Goal: Task Accomplishment & Management: Manage account settings

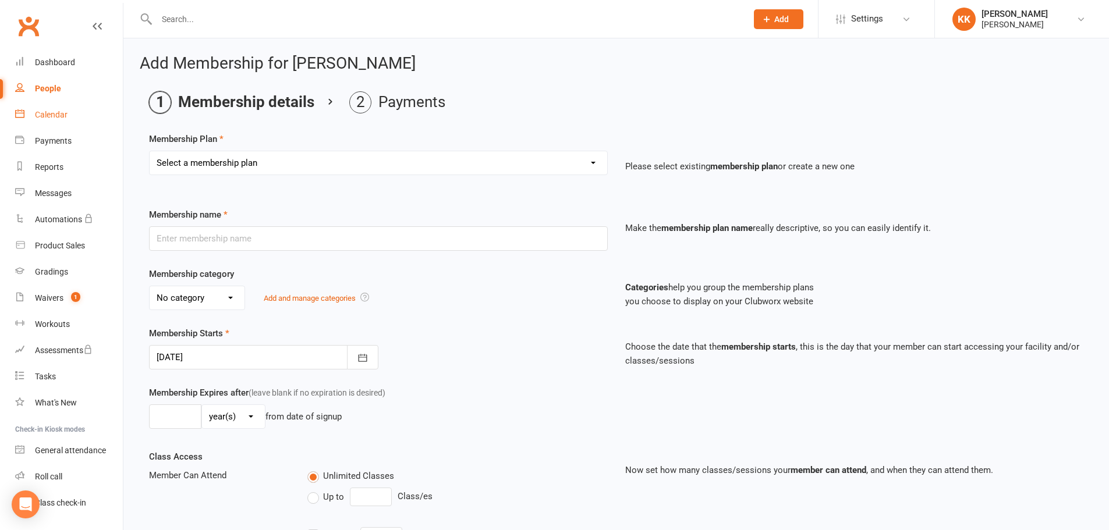
click at [53, 114] on div "Calendar" at bounding box center [51, 114] width 33 height 9
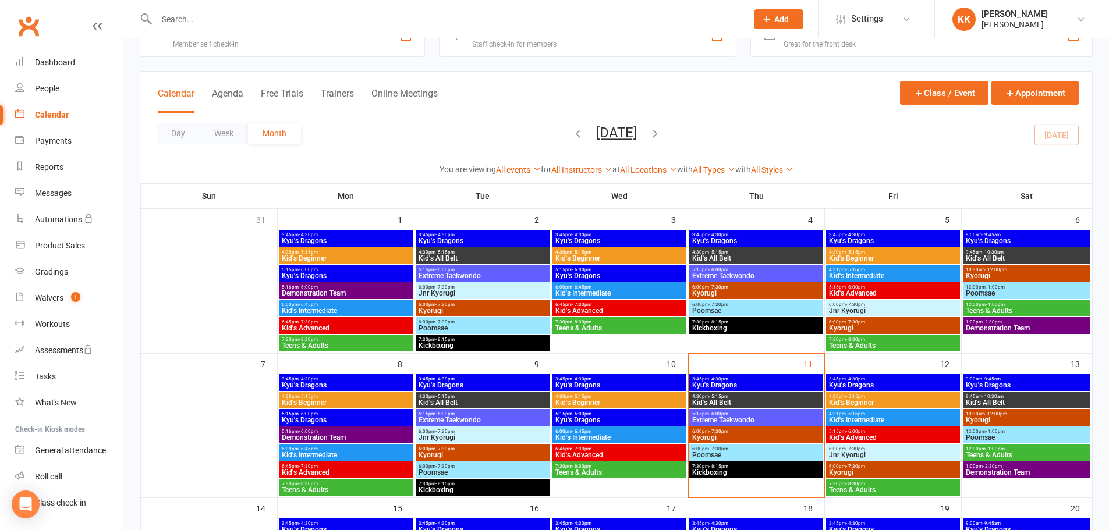
scroll to position [58, 0]
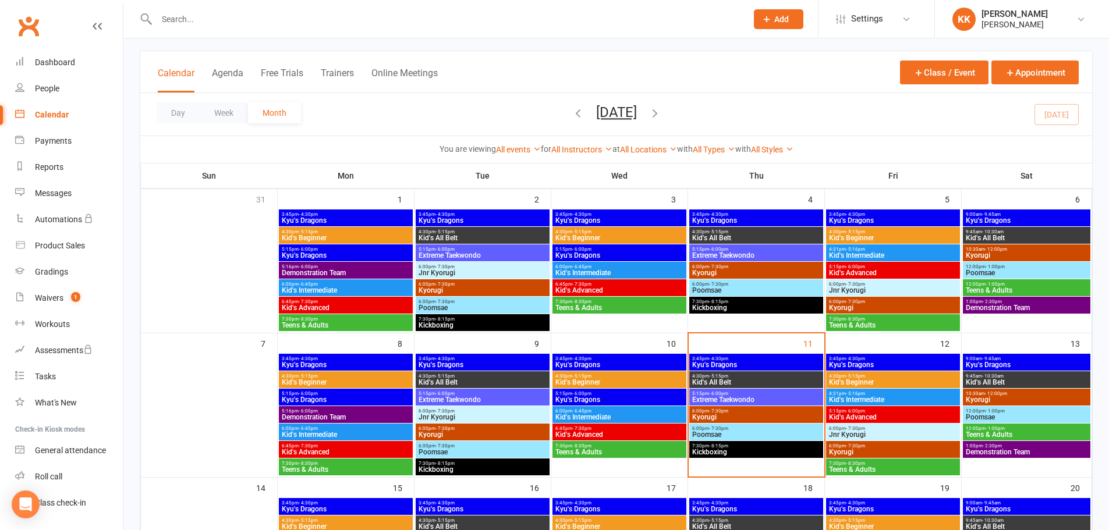
click at [785, 363] on span "Kyu's Dragons" at bounding box center [755, 364] width 129 height 7
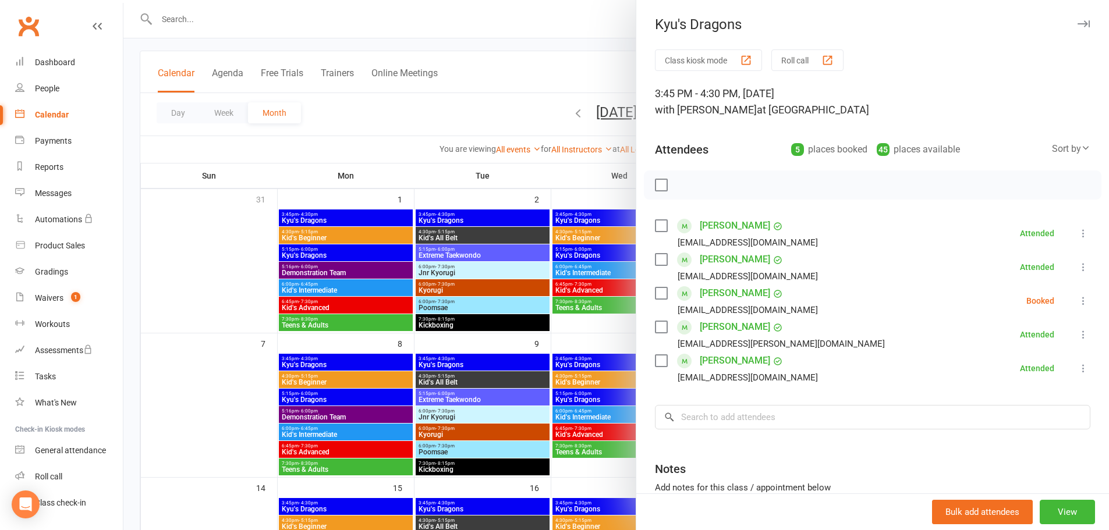
click at [737, 359] on link "[PERSON_NAME]" at bounding box center [734, 360] width 70 height 19
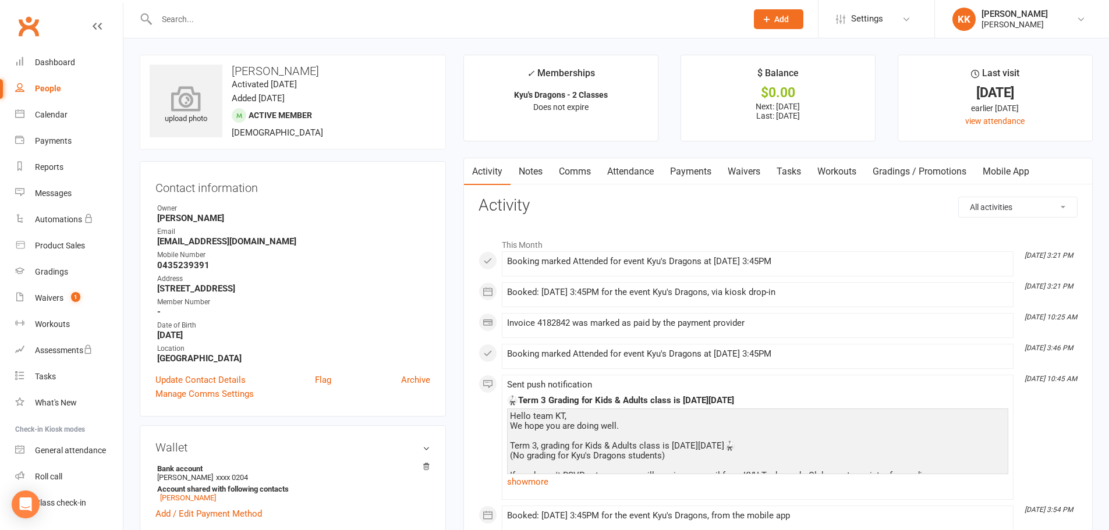
click at [189, 109] on icon at bounding box center [186, 99] width 80 height 26
click at [178, 105] on icon at bounding box center [186, 99] width 80 height 26
click at [196, 97] on icon at bounding box center [186, 93] width 30 height 26
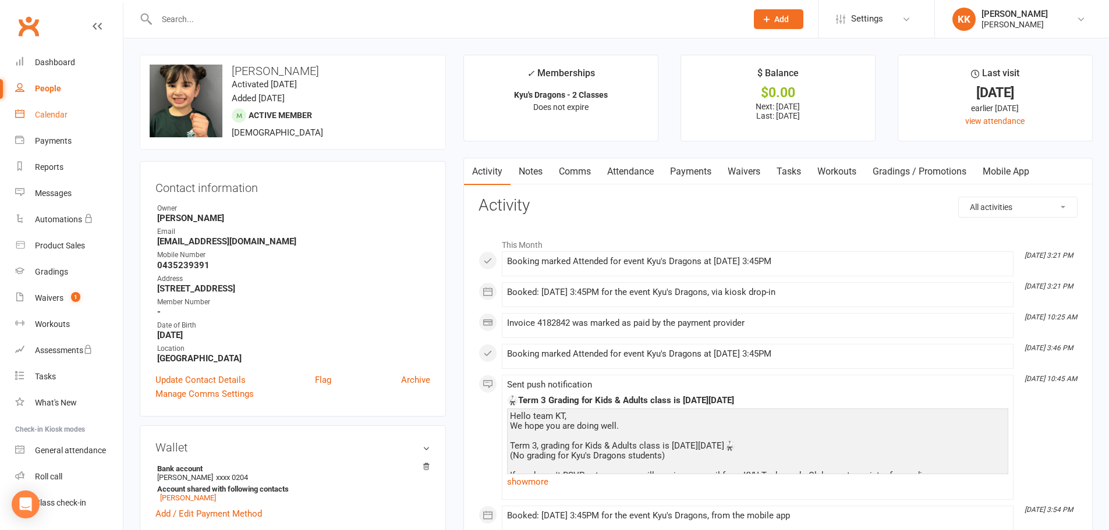
click at [44, 111] on div "Calendar" at bounding box center [51, 114] width 33 height 9
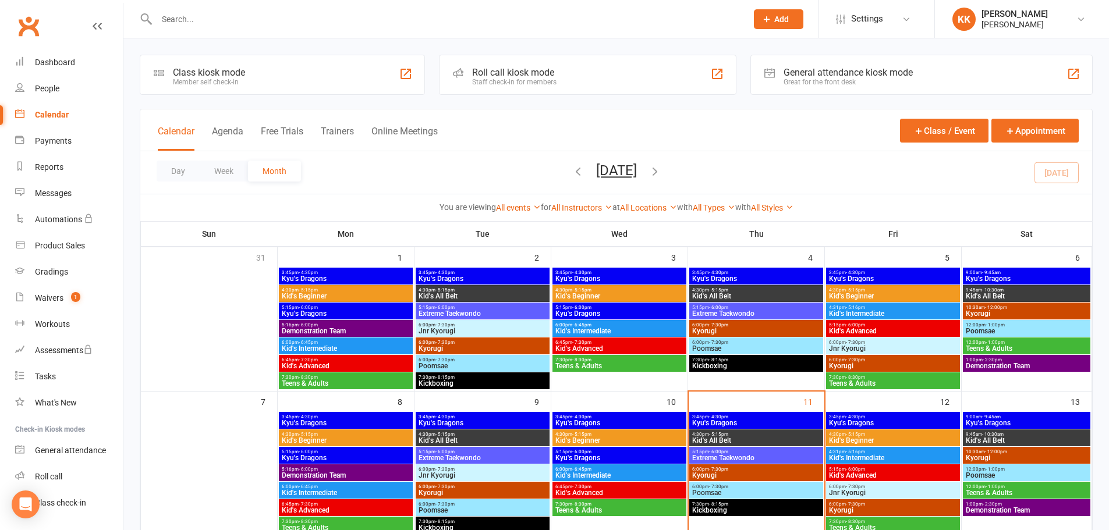
click at [733, 422] on span "Kyu's Dragons" at bounding box center [755, 423] width 129 height 7
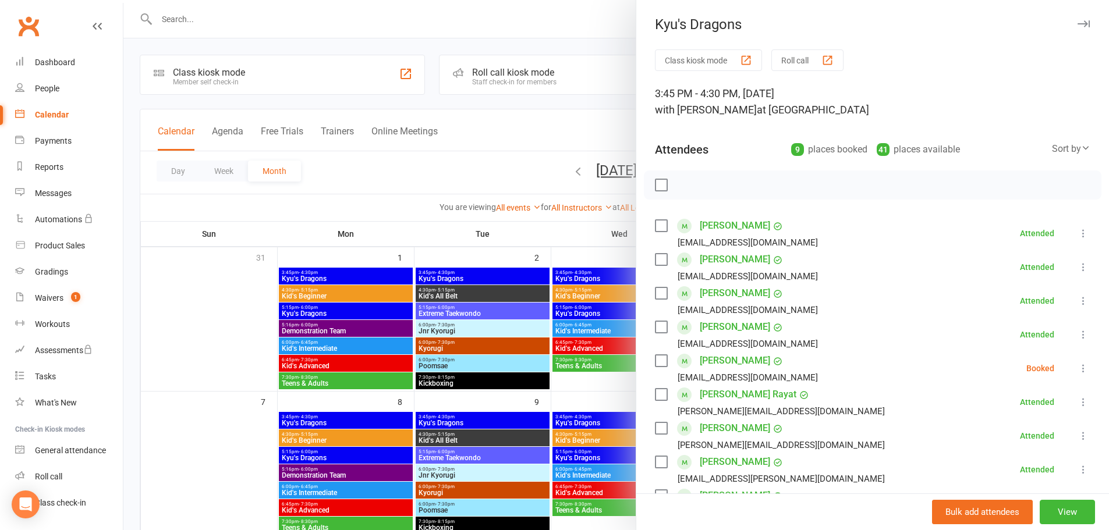
click at [253, 321] on div at bounding box center [615, 265] width 985 height 530
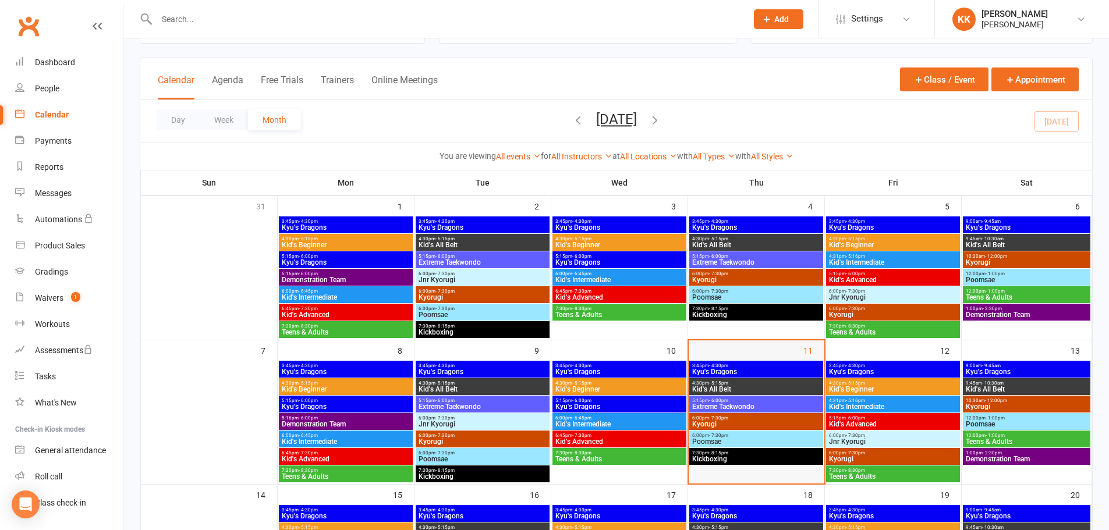
scroll to position [116, 0]
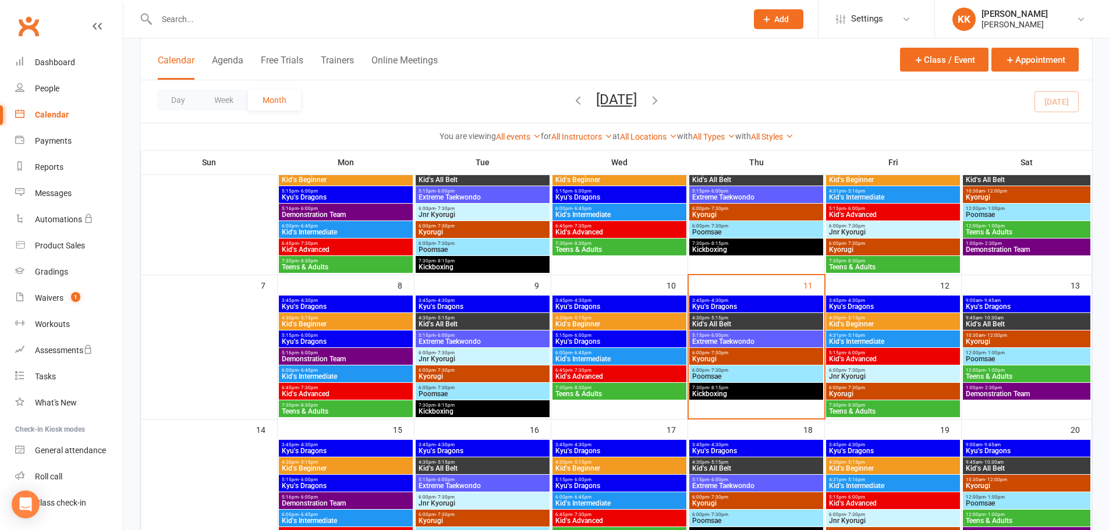
click at [769, 306] on span "Kyu's Dragons" at bounding box center [755, 306] width 129 height 7
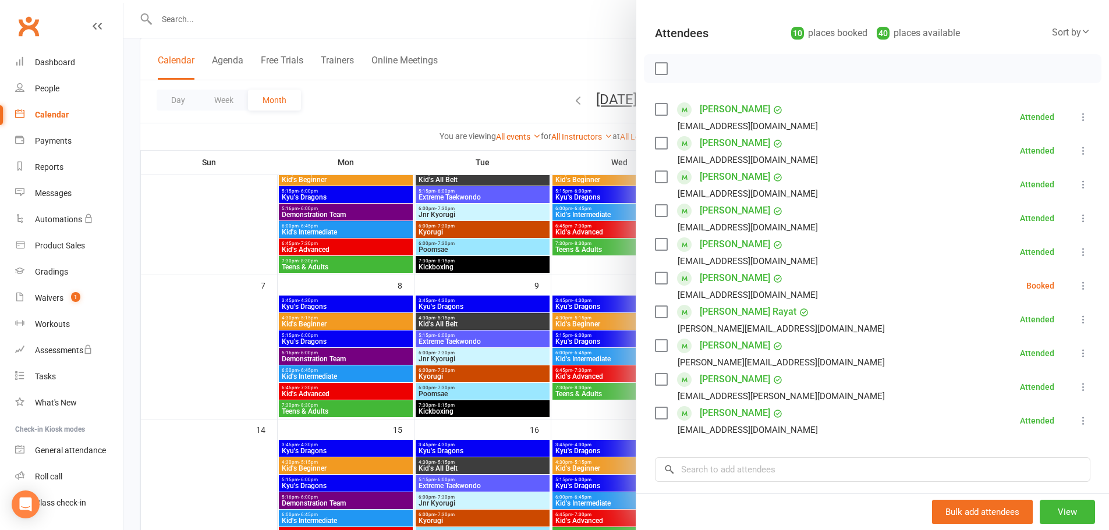
click at [268, 328] on div at bounding box center [615, 265] width 985 height 530
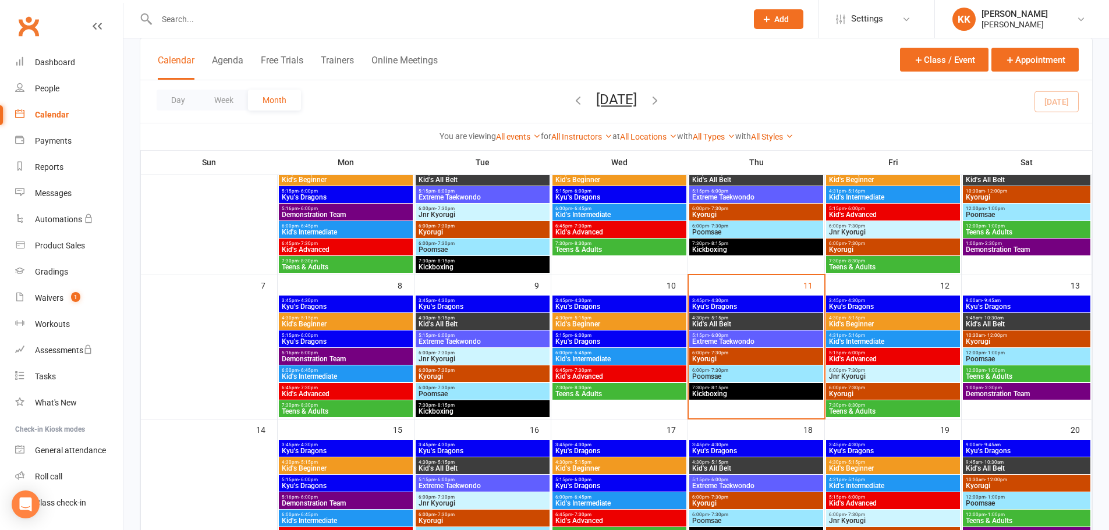
click at [747, 306] on span "Kyu's Dragons" at bounding box center [755, 306] width 129 height 7
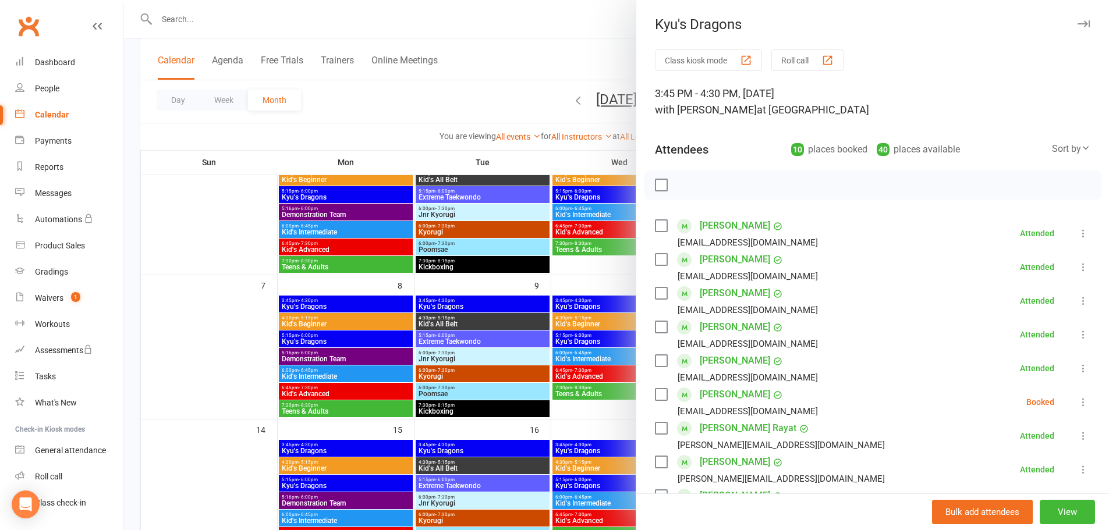
click at [233, 332] on div at bounding box center [615, 265] width 985 height 530
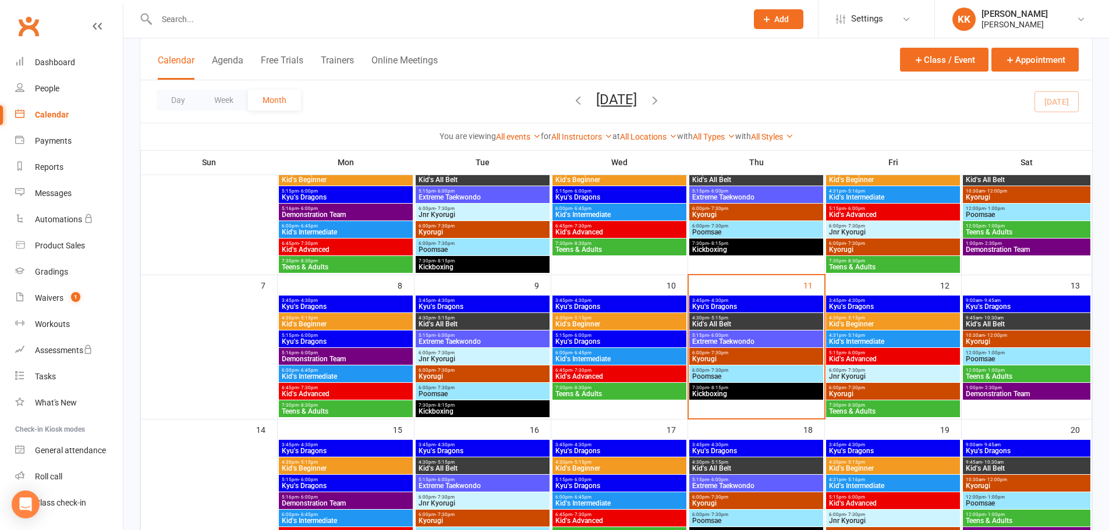
click at [782, 316] on span "4:30pm - 5:15pm" at bounding box center [755, 317] width 129 height 5
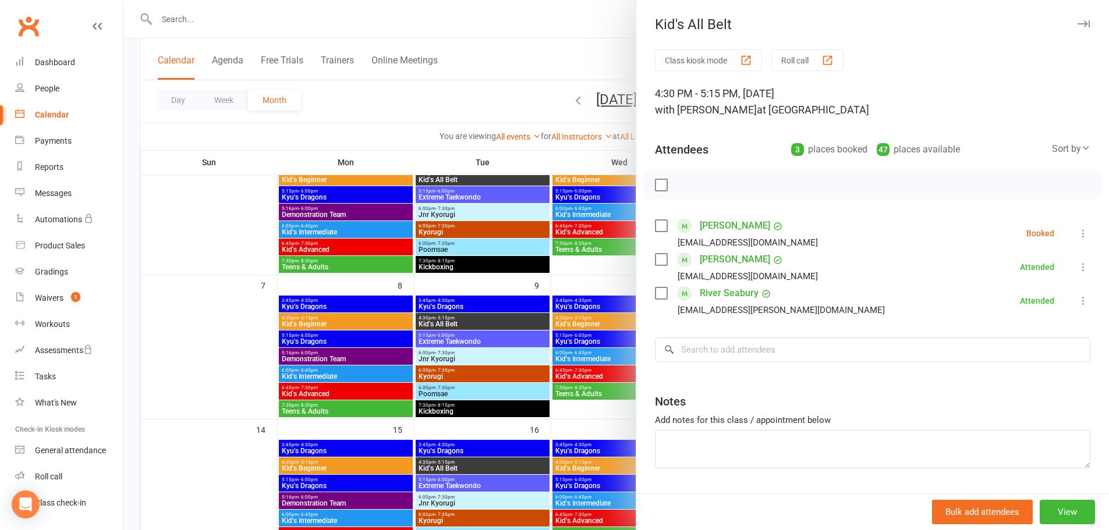
click at [223, 321] on div at bounding box center [615, 265] width 985 height 530
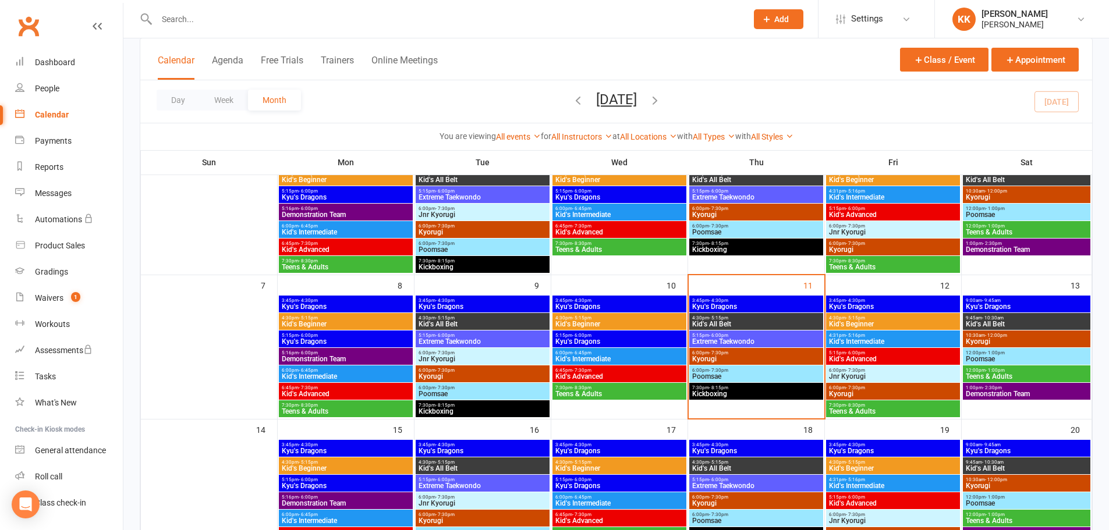
click at [737, 341] on span "Extreme Taekwondo" at bounding box center [755, 341] width 129 height 7
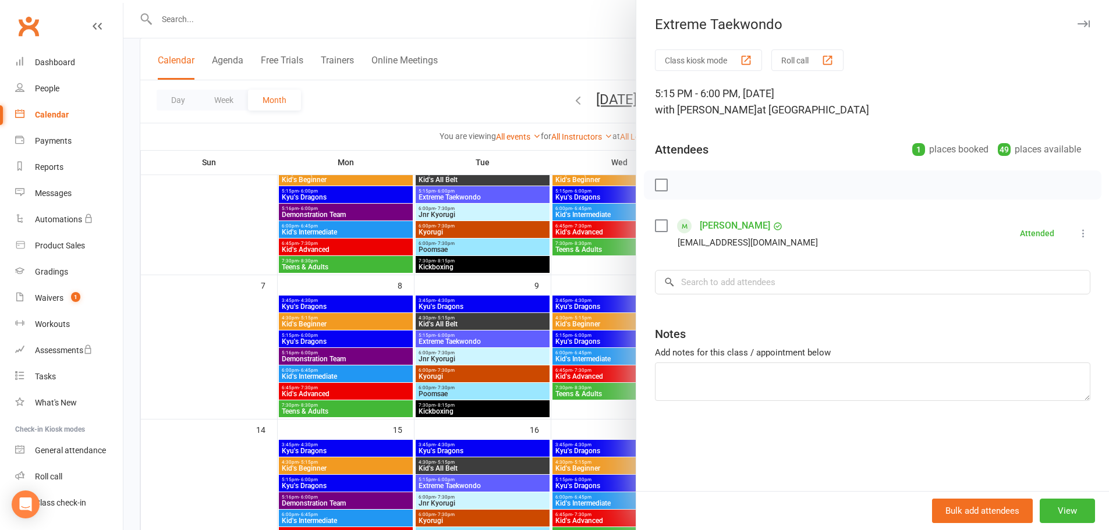
click at [210, 346] on div at bounding box center [615, 265] width 985 height 530
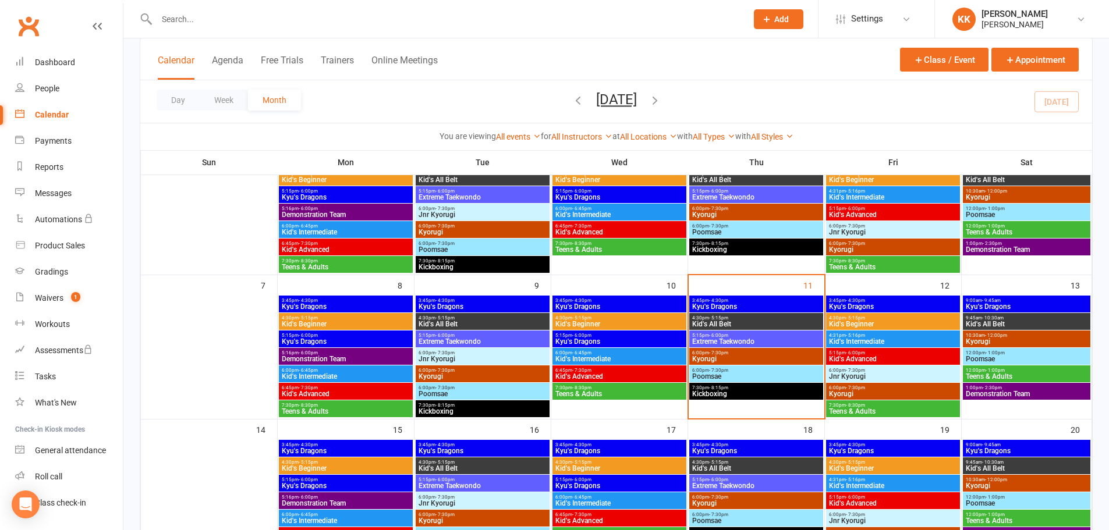
click at [797, 304] on span "Kyu's Dragons" at bounding box center [755, 306] width 129 height 7
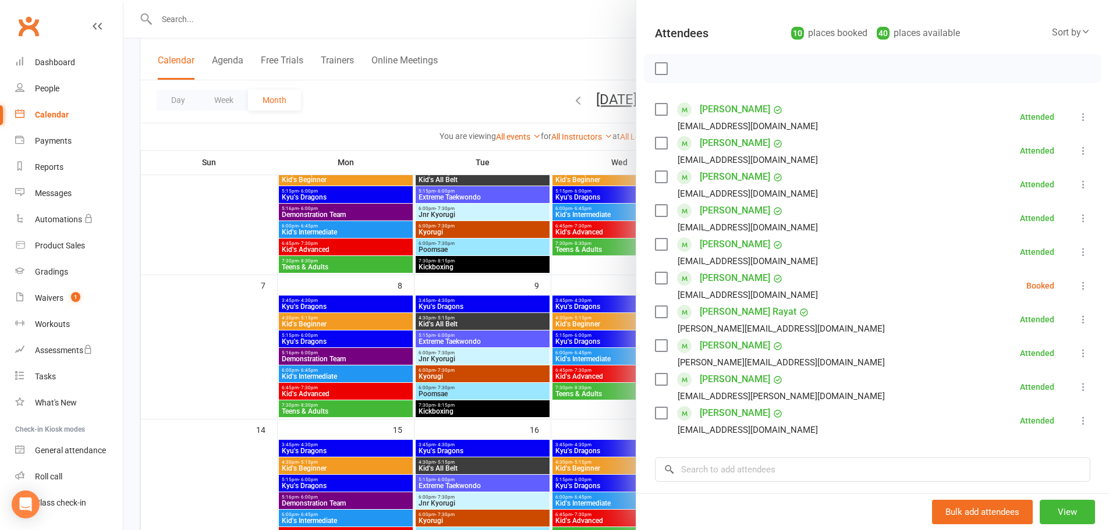
click at [1077, 287] on icon at bounding box center [1083, 286] width 12 height 12
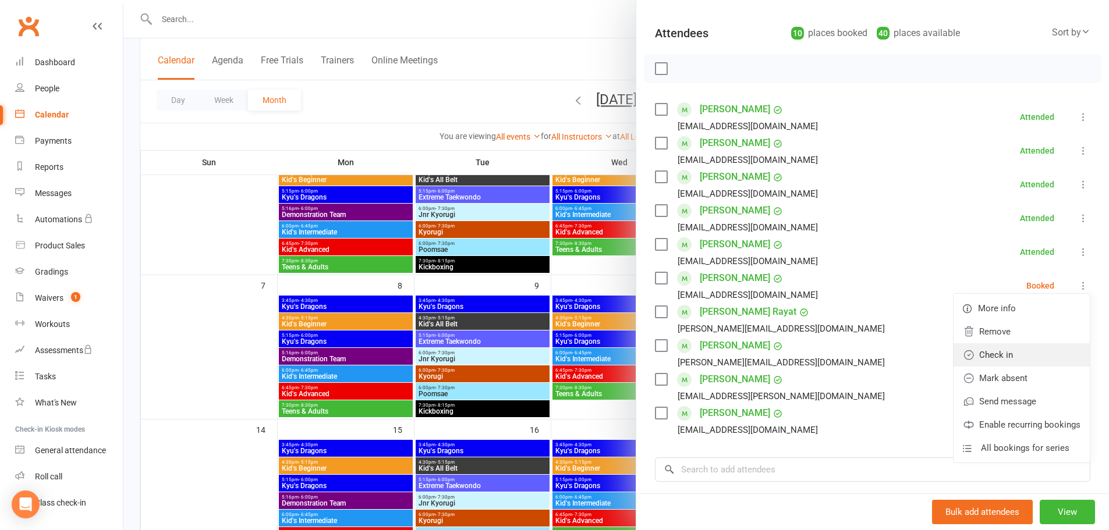
click at [992, 352] on link "Check in" at bounding box center [1021, 354] width 136 height 23
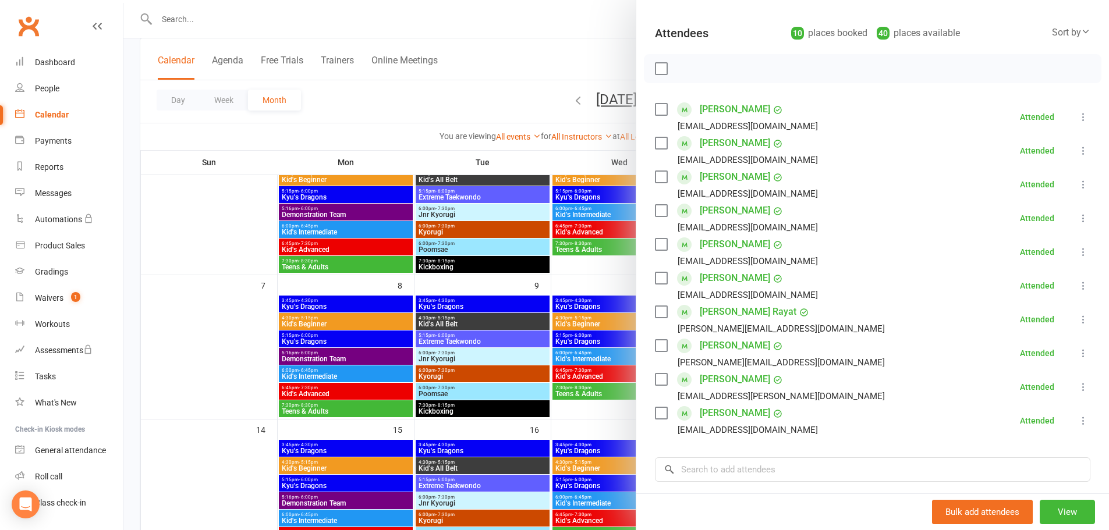
click at [1077, 287] on icon at bounding box center [1083, 286] width 12 height 12
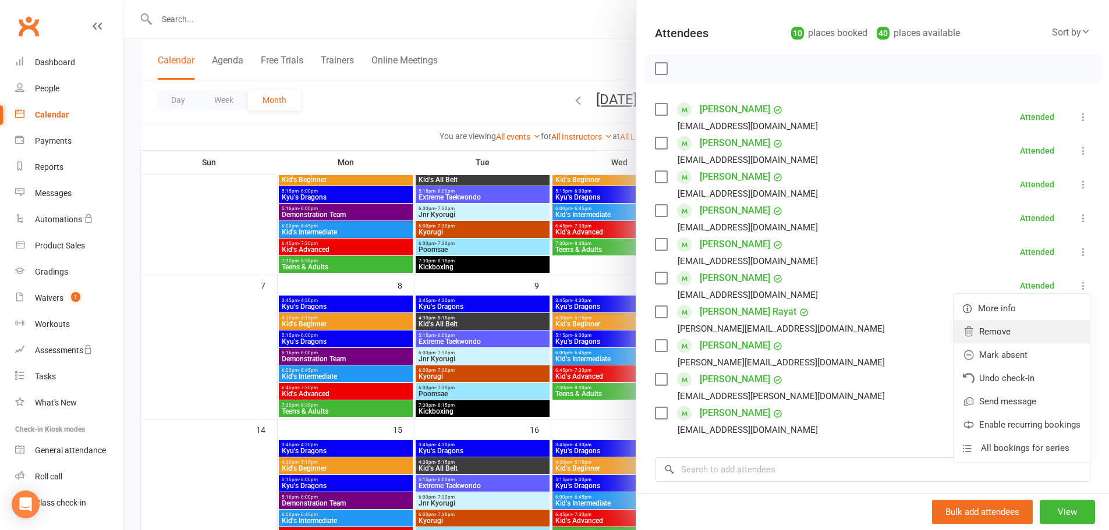
click at [1015, 331] on link "Remove" at bounding box center [1021, 331] width 136 height 23
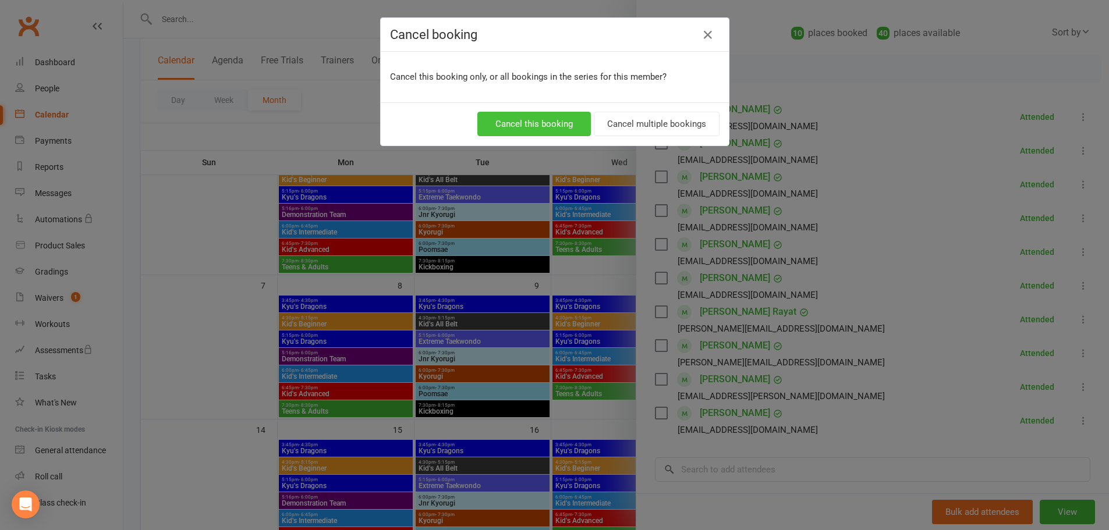
click at [564, 129] on button "Cancel this booking" at bounding box center [533, 124] width 113 height 24
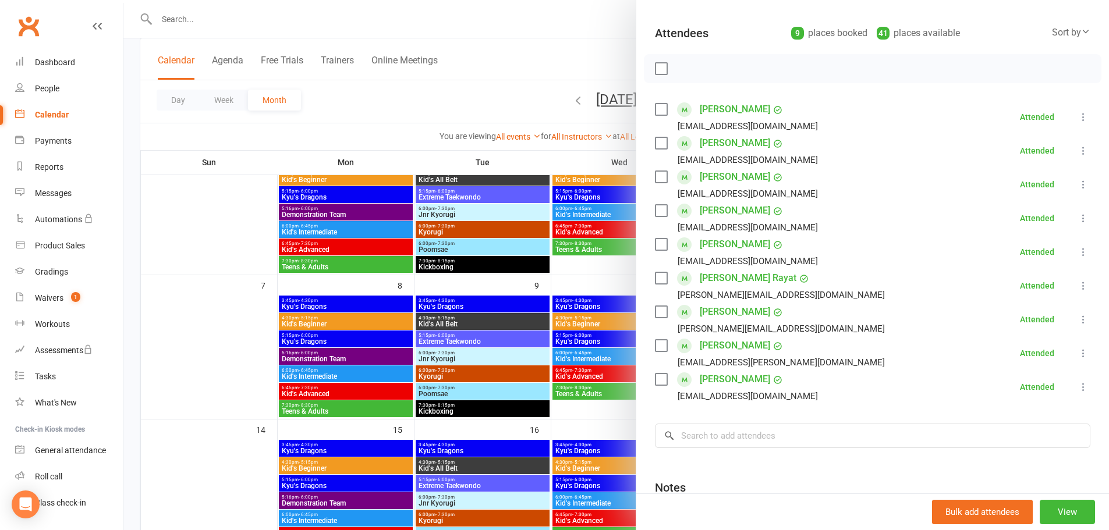
click at [732, 469] on div "Class kiosk mode Roll call 3:45 PM - 4:30 PM, [DATE] with [PERSON_NAME] at [GEO…" at bounding box center [872, 273] width 473 height 680
click at [731, 439] on input "search" at bounding box center [872, 436] width 435 height 24
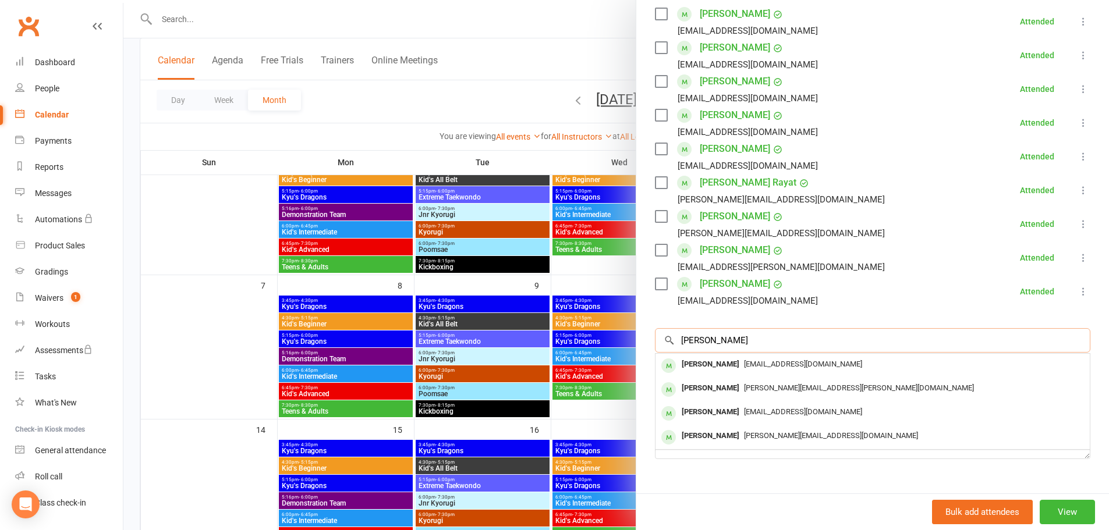
scroll to position [233, 0]
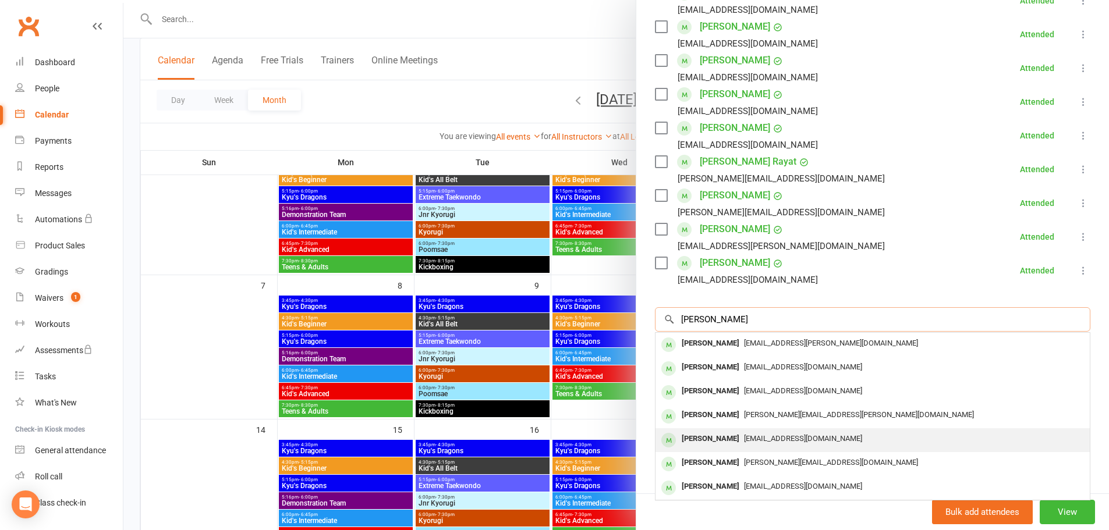
type input "[PERSON_NAME]"
click at [730, 438] on div "[PERSON_NAME]" at bounding box center [710, 439] width 67 height 17
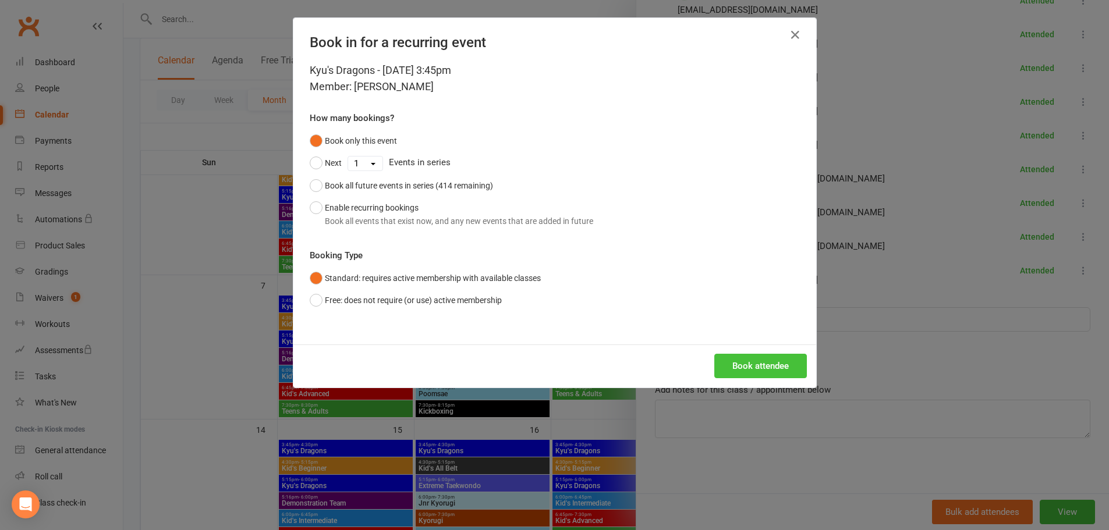
click at [734, 369] on button "Book attendee" at bounding box center [760, 366] width 93 height 24
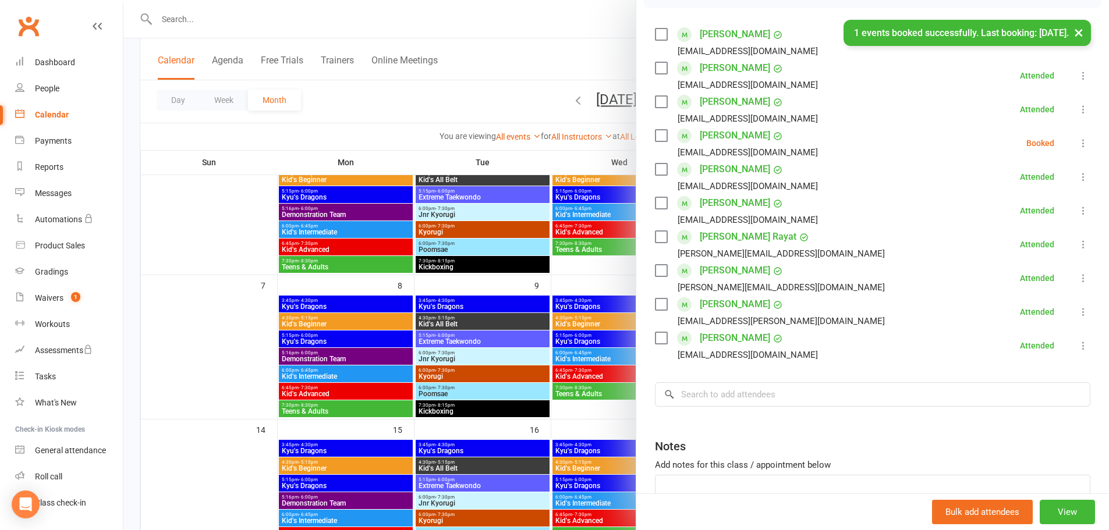
scroll to position [175, 0]
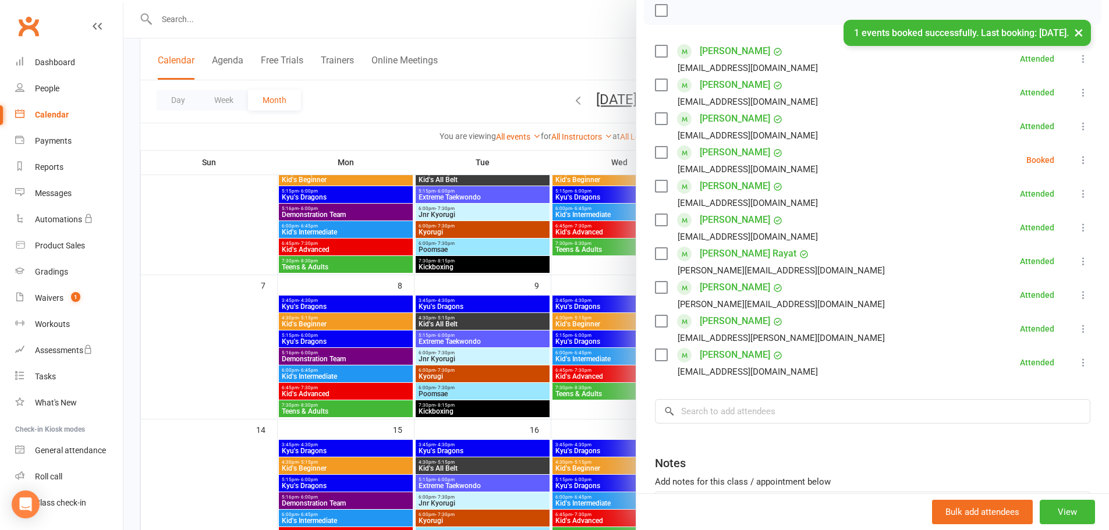
click at [1077, 161] on icon at bounding box center [1083, 160] width 12 height 12
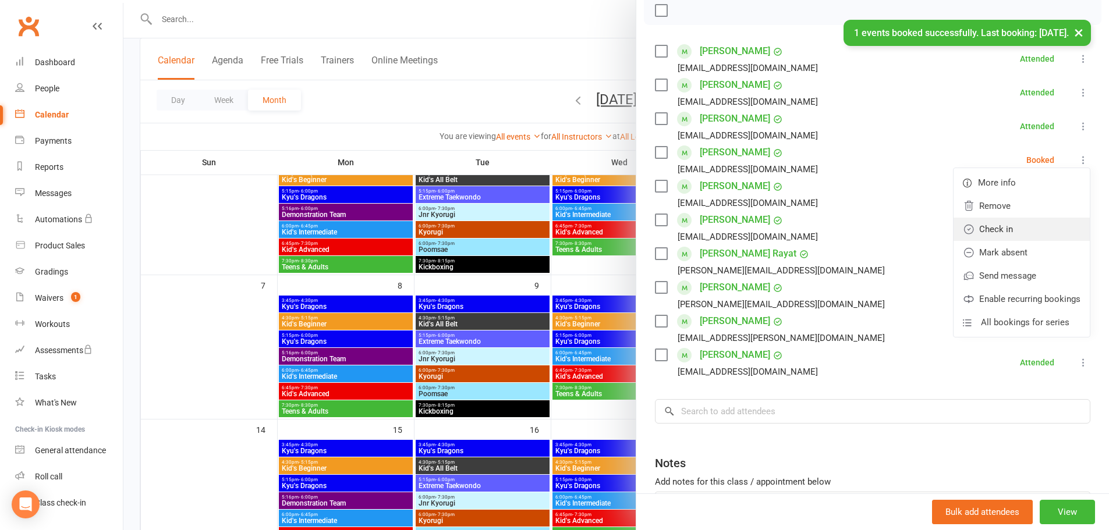
click at [1018, 221] on link "Check in" at bounding box center [1021, 229] width 136 height 23
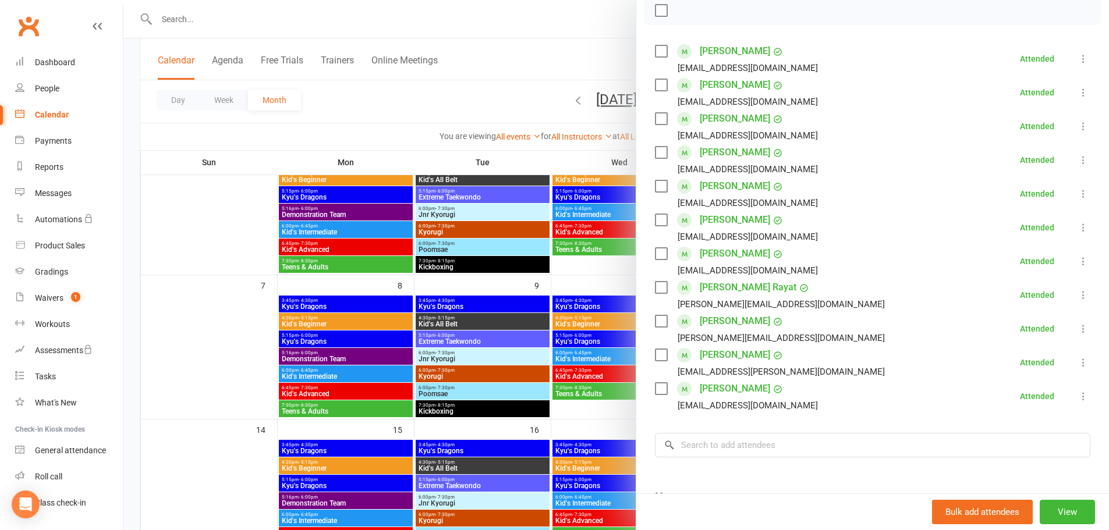
click at [247, 303] on div at bounding box center [615, 265] width 985 height 530
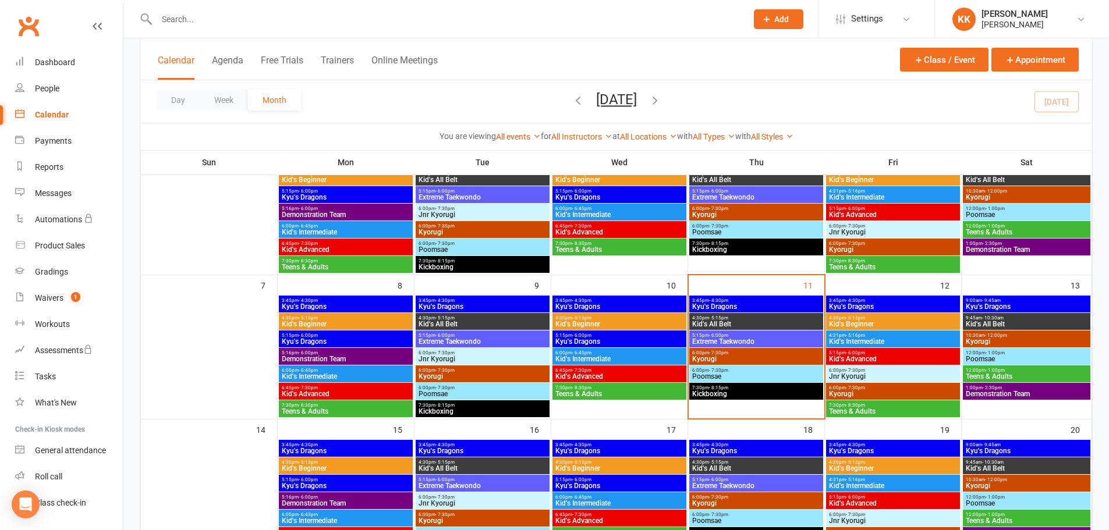
click at [761, 304] on span "Kyu's Dragons" at bounding box center [755, 306] width 129 height 7
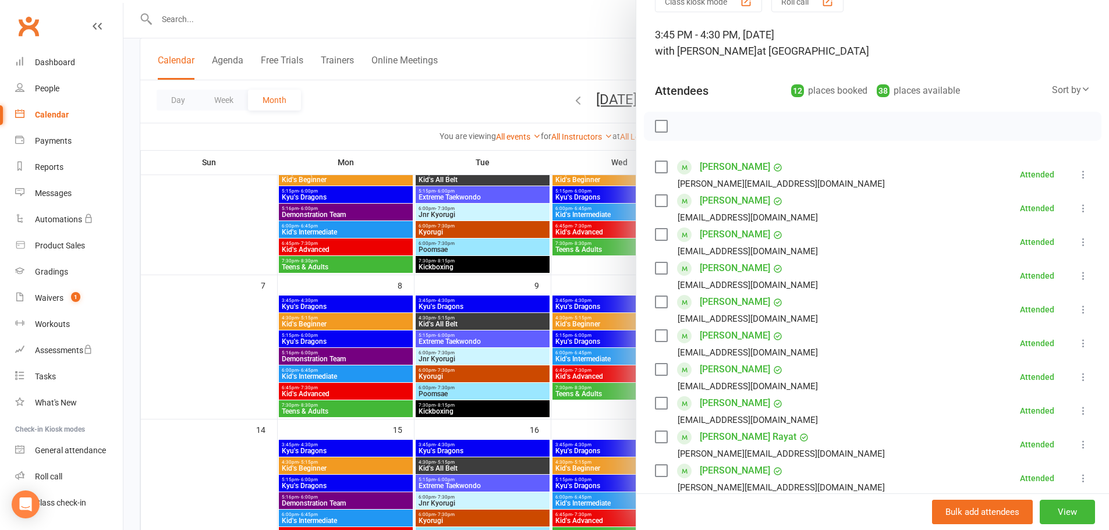
scroll to position [58, 0]
click at [1077, 243] on icon at bounding box center [1083, 243] width 12 height 12
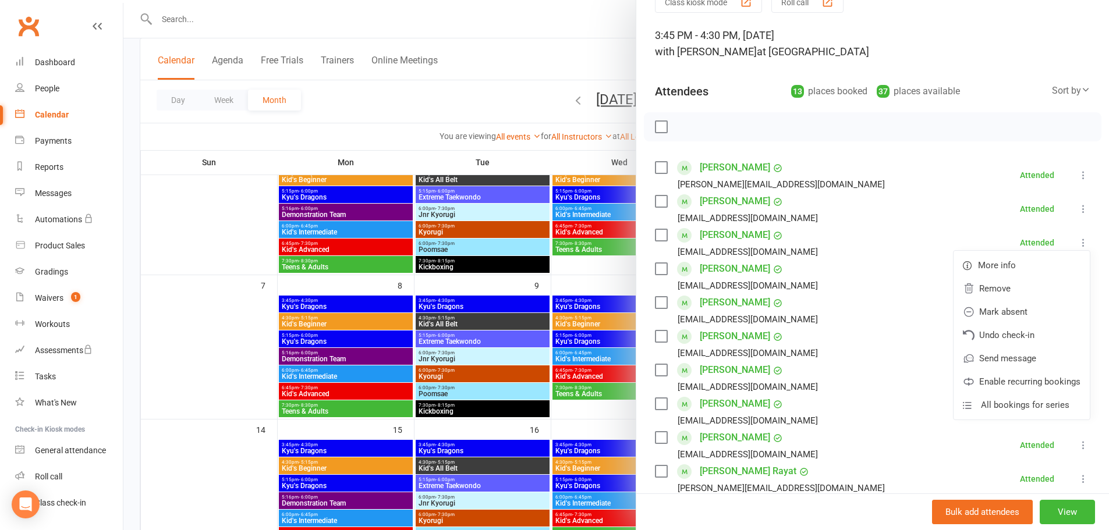
click at [857, 418] on li "[PERSON_NAME] [EMAIL_ADDRESS][DOMAIN_NAME] Attended More info Remove [PERSON_NA…" at bounding box center [872, 412] width 435 height 34
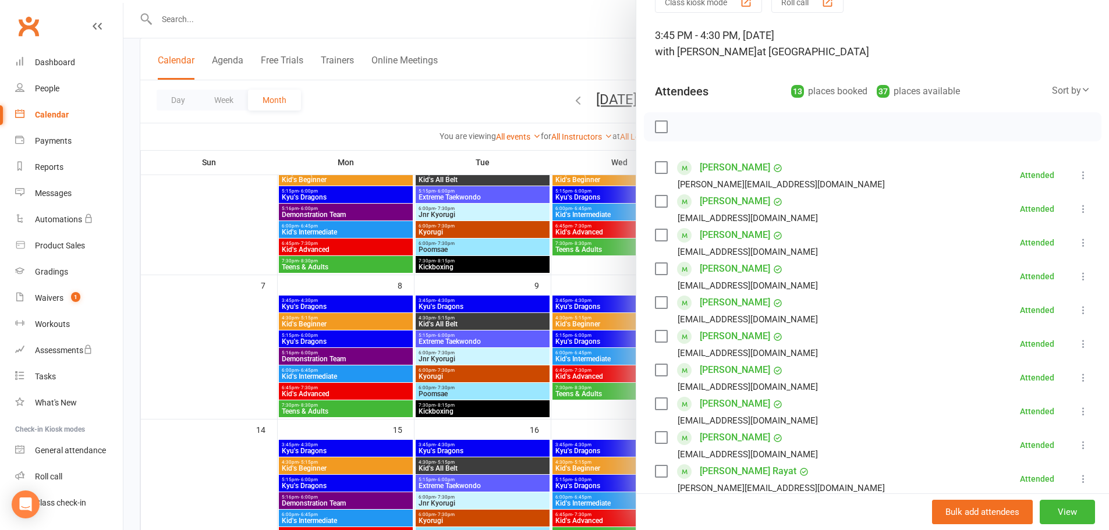
click at [1077, 244] on icon at bounding box center [1083, 243] width 12 height 12
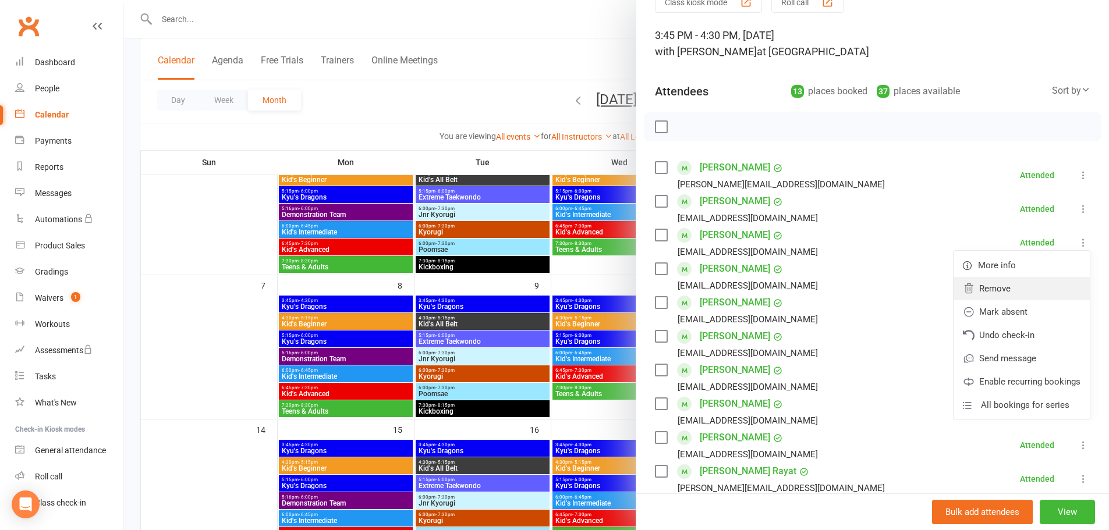
click at [996, 290] on link "Remove" at bounding box center [1021, 288] width 136 height 23
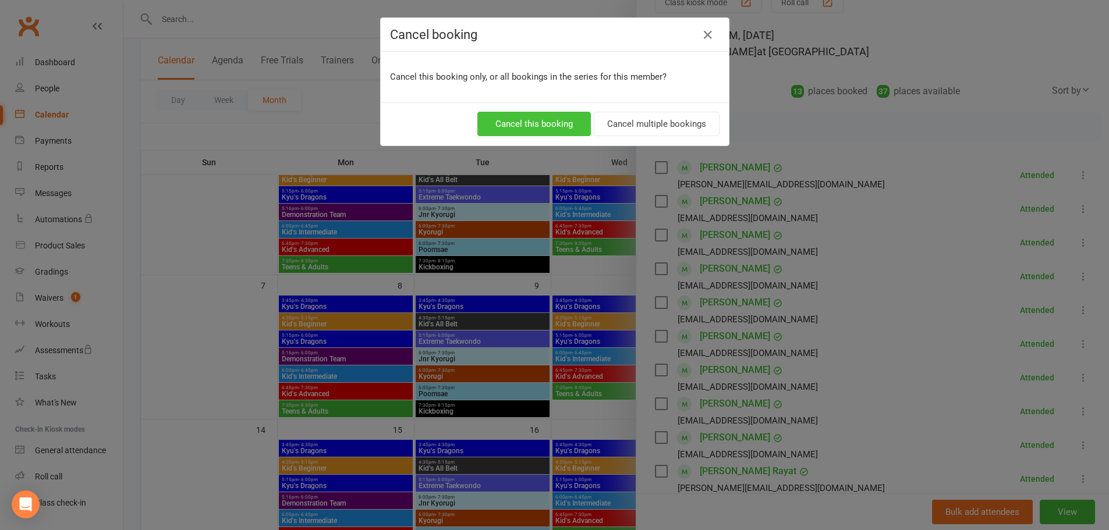
click at [557, 129] on button "Cancel this booking" at bounding box center [533, 124] width 113 height 24
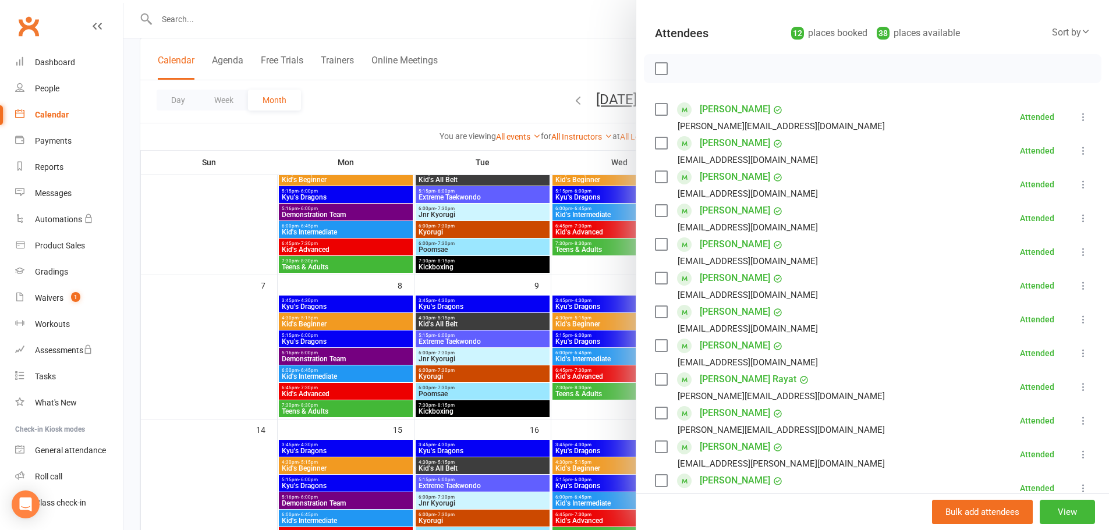
scroll to position [175, 0]
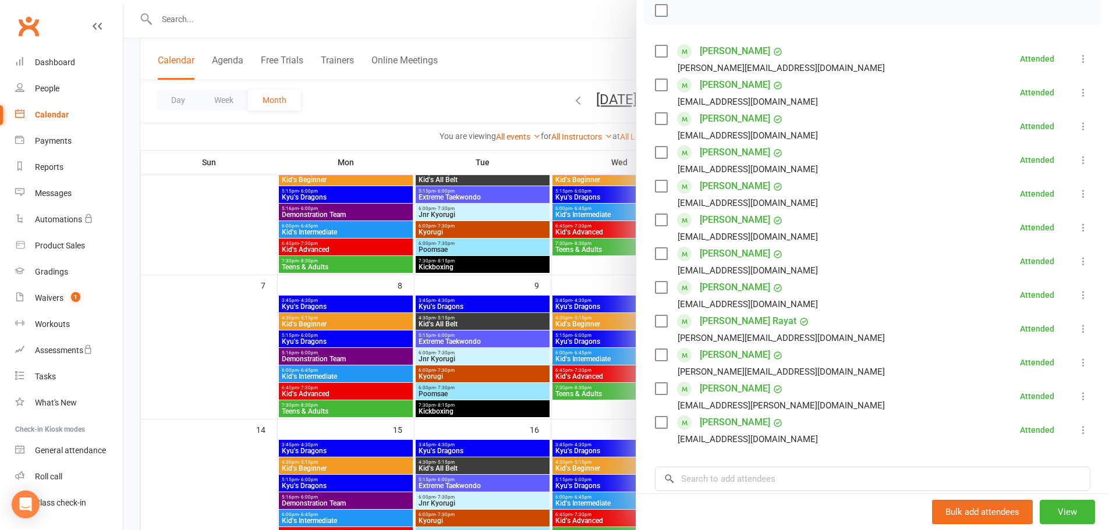
click at [231, 335] on div at bounding box center [615, 265] width 985 height 530
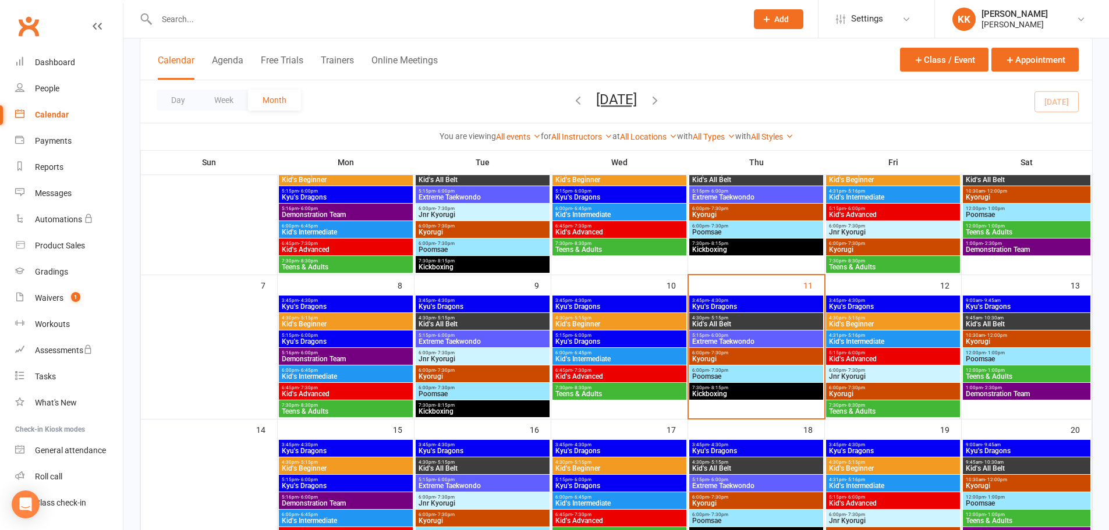
click at [781, 301] on span "3:45pm - 4:30pm" at bounding box center [755, 300] width 129 height 5
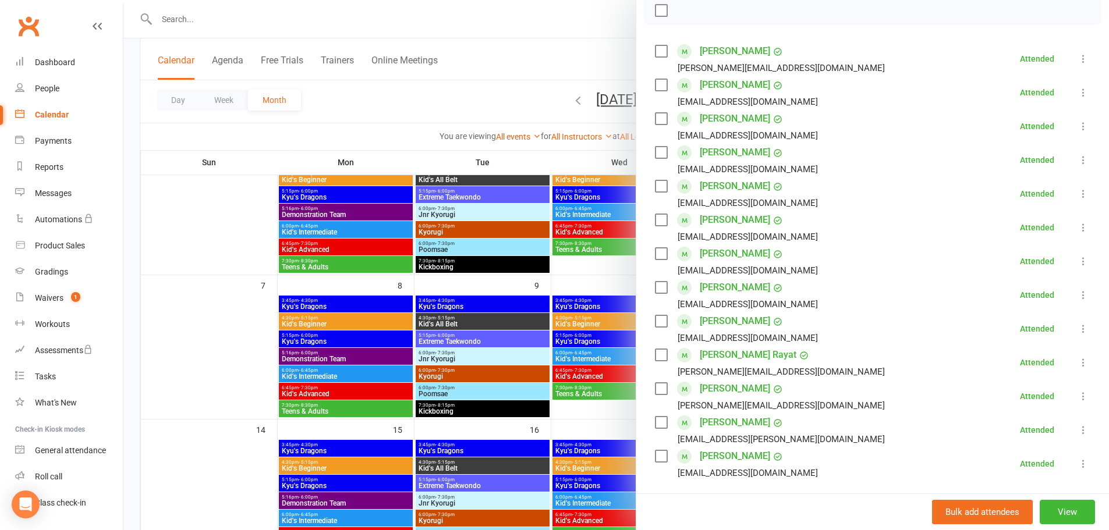
click at [189, 347] on div at bounding box center [615, 265] width 985 height 530
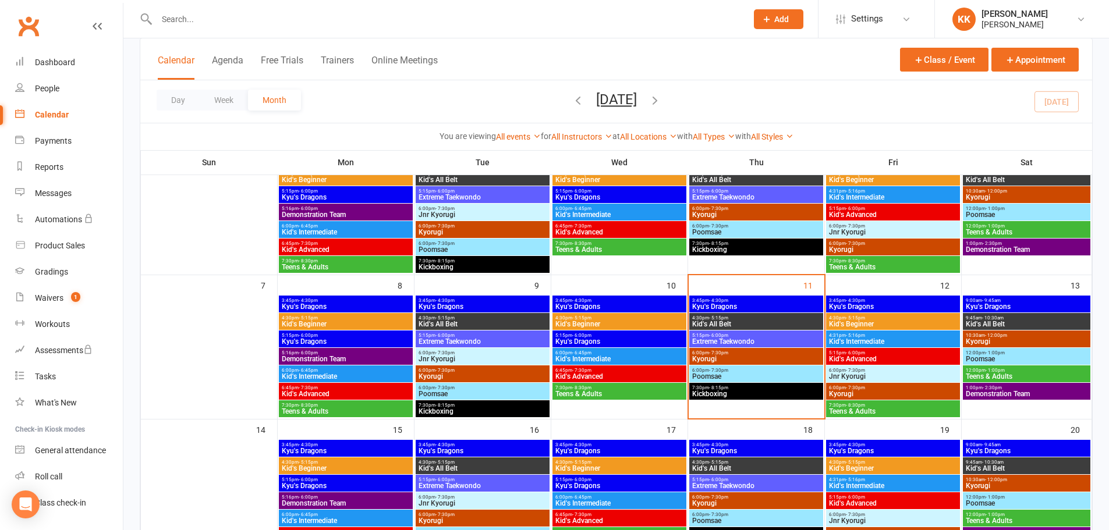
click at [751, 304] on span "Kyu's Dragons" at bounding box center [755, 306] width 129 height 7
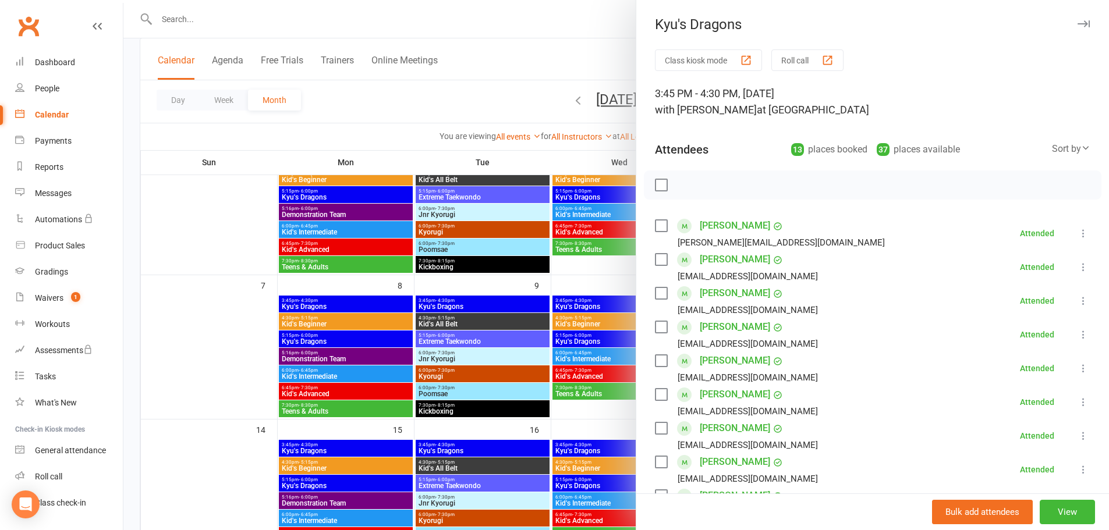
click at [711, 324] on link "[PERSON_NAME]" at bounding box center [734, 327] width 70 height 19
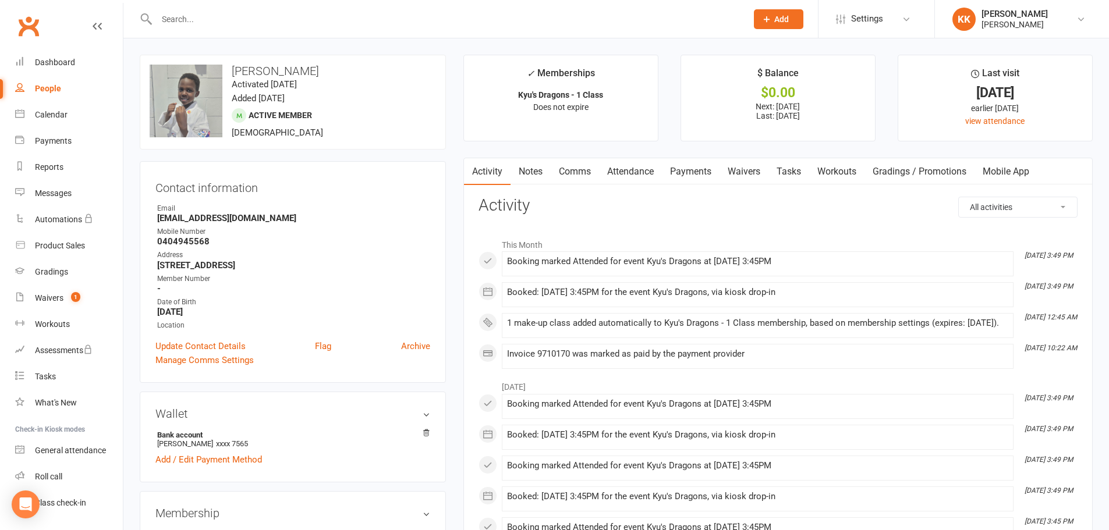
click at [682, 171] on link "Payments" at bounding box center [691, 171] width 58 height 27
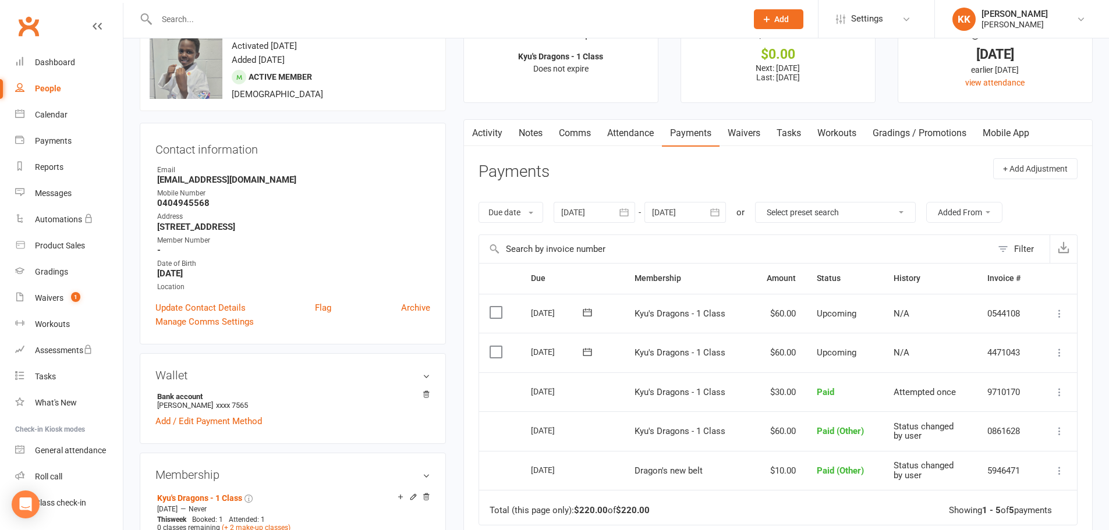
scroll to position [58, 0]
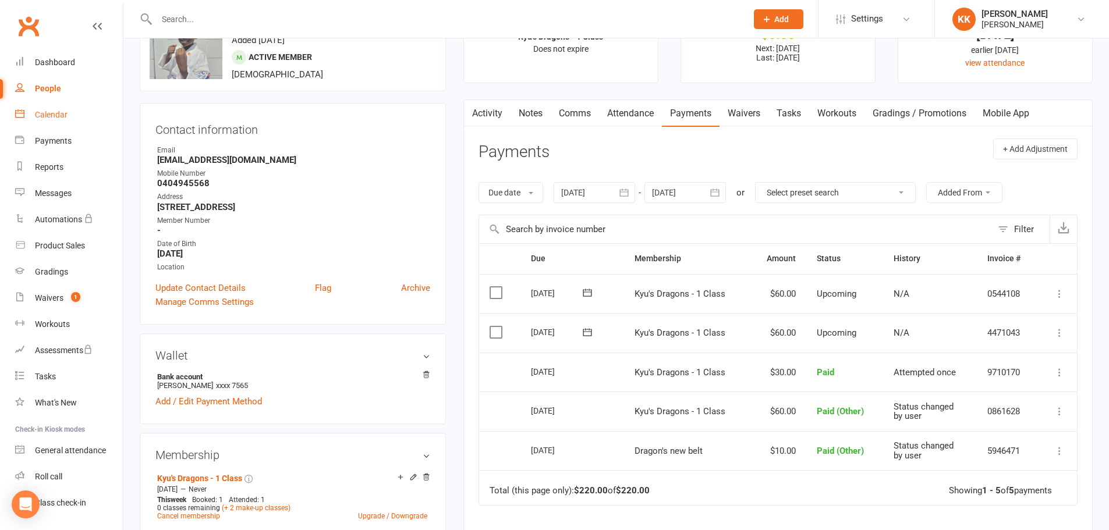
click at [53, 113] on div "Calendar" at bounding box center [51, 114] width 33 height 9
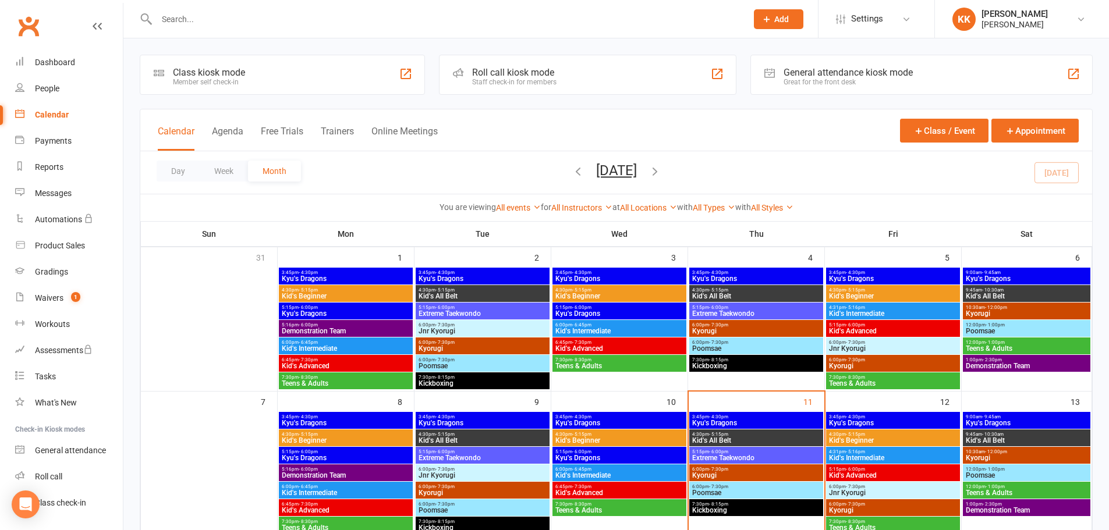
click at [787, 420] on span "Kyu's Dragons" at bounding box center [755, 423] width 129 height 7
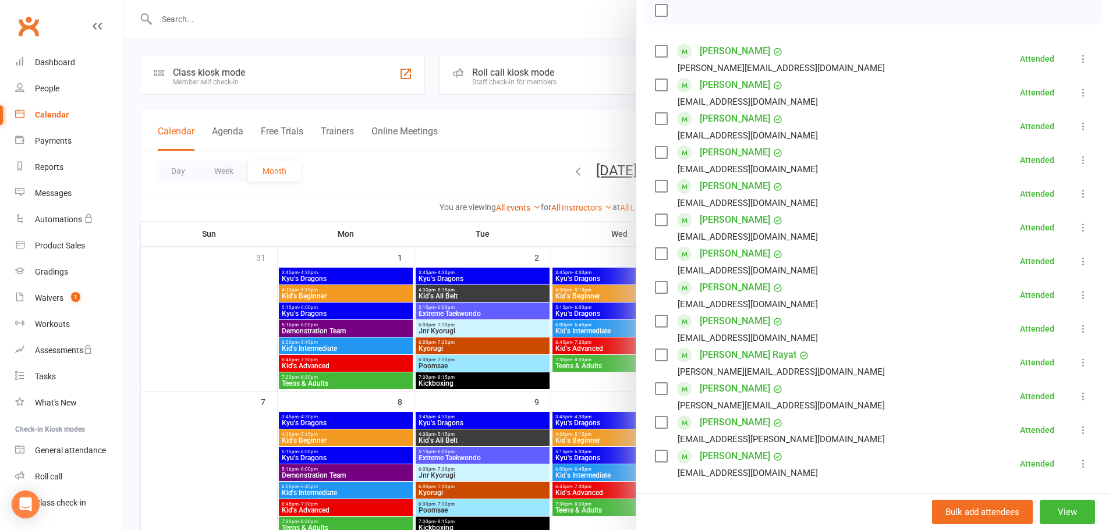
scroll to position [116, 0]
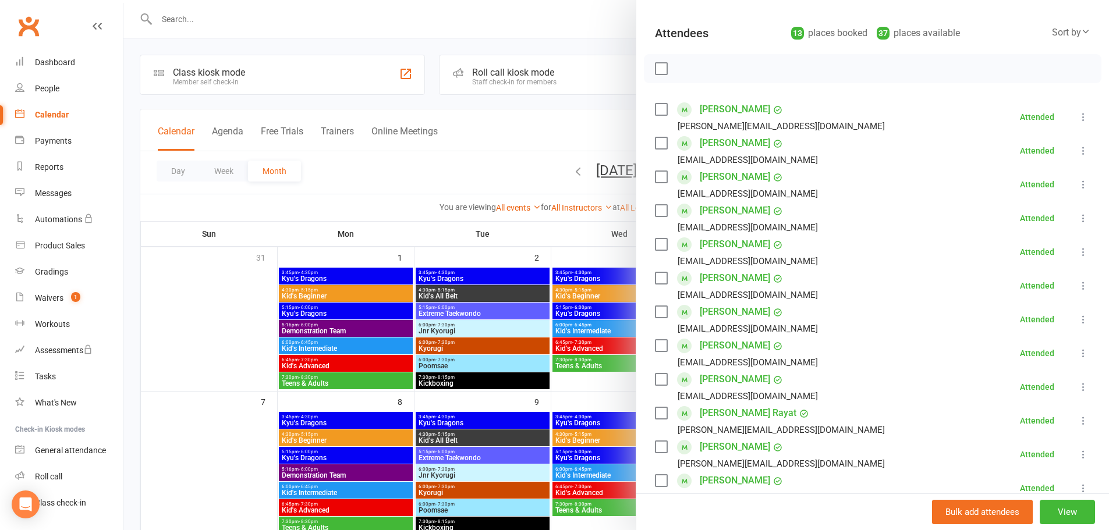
click at [230, 324] on div at bounding box center [615, 265] width 985 height 530
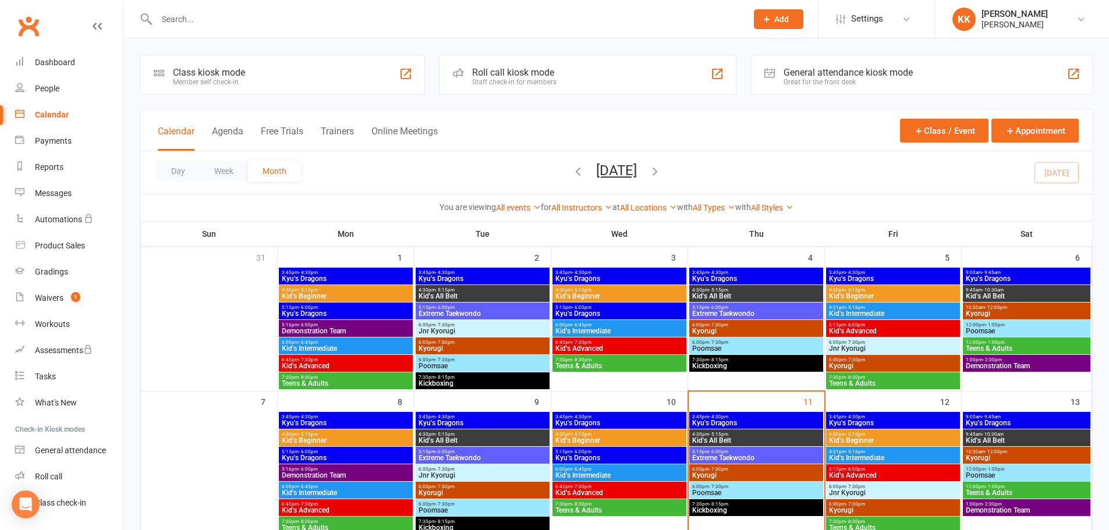
click at [750, 434] on span "4:30pm - 5:15pm" at bounding box center [755, 434] width 129 height 5
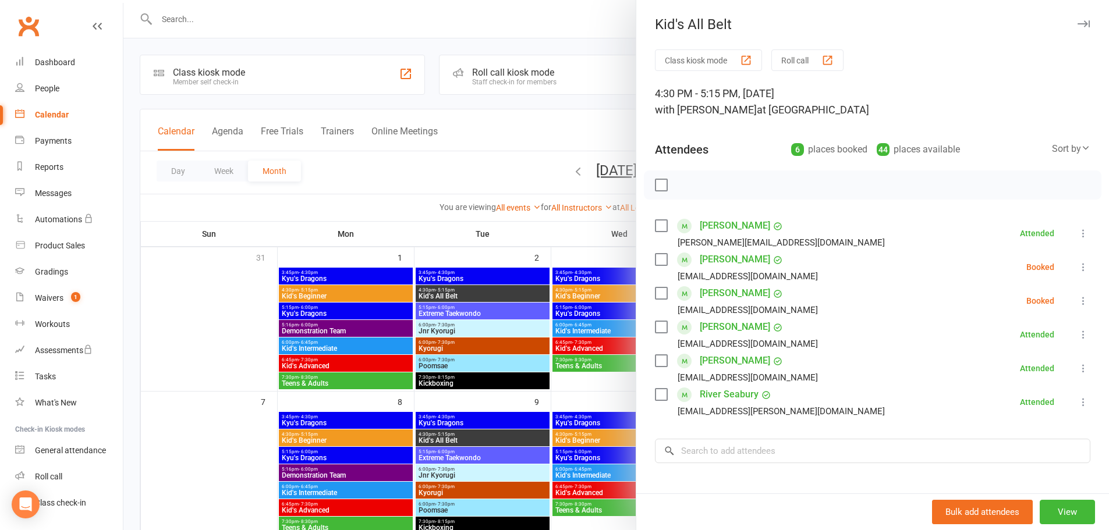
click at [207, 333] on div at bounding box center [615, 265] width 985 height 530
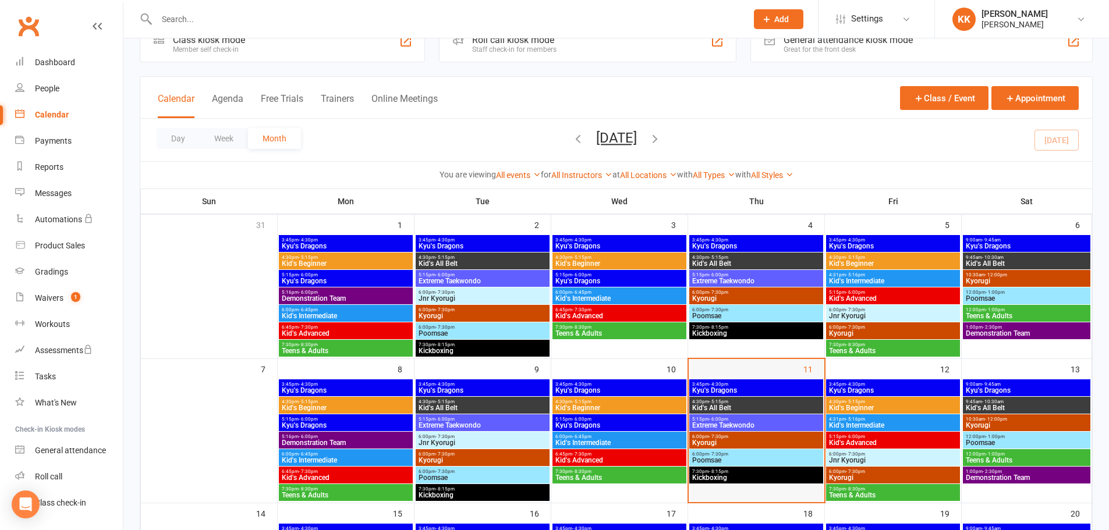
scroll to position [58, 0]
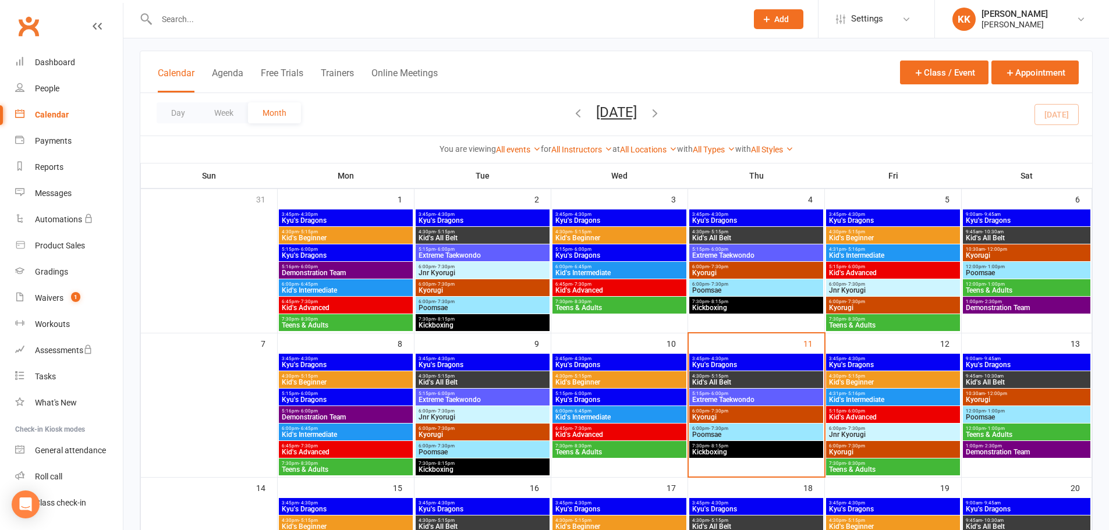
click at [751, 376] on span "4:30pm - 5:15pm" at bounding box center [755, 376] width 129 height 5
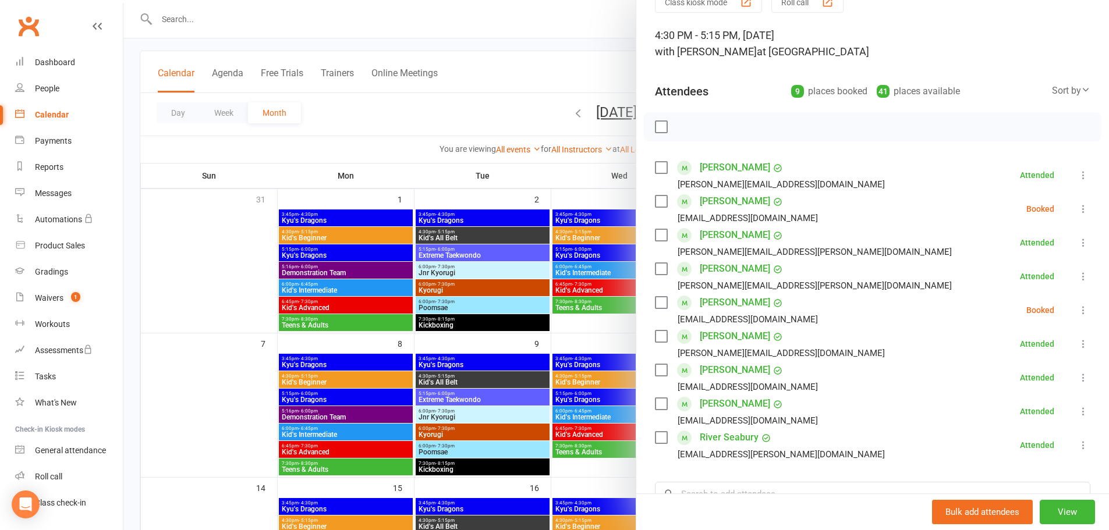
scroll to position [116, 0]
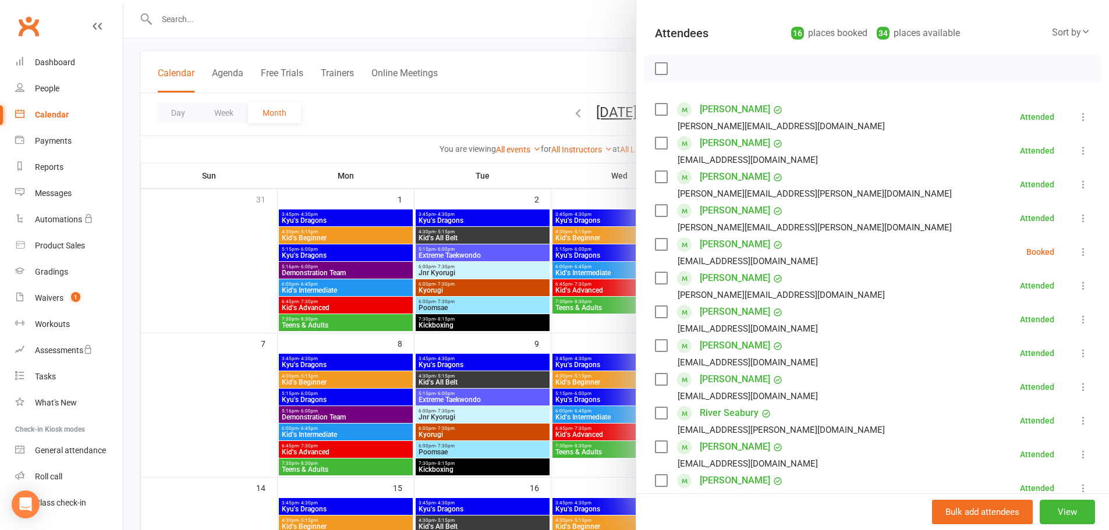
click at [238, 301] on div at bounding box center [615, 265] width 985 height 530
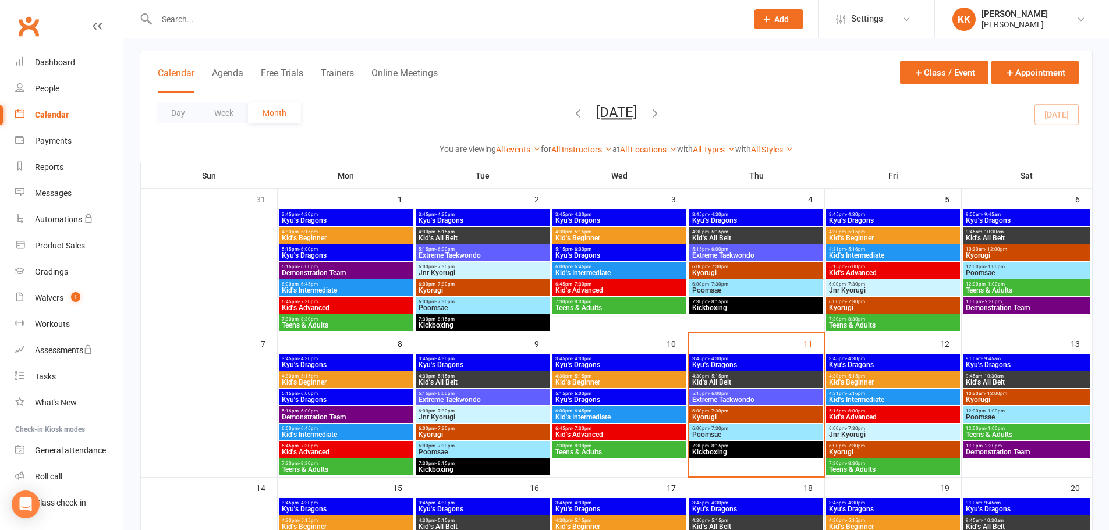
click at [795, 375] on span "4:30pm - 5:15pm" at bounding box center [755, 376] width 129 height 5
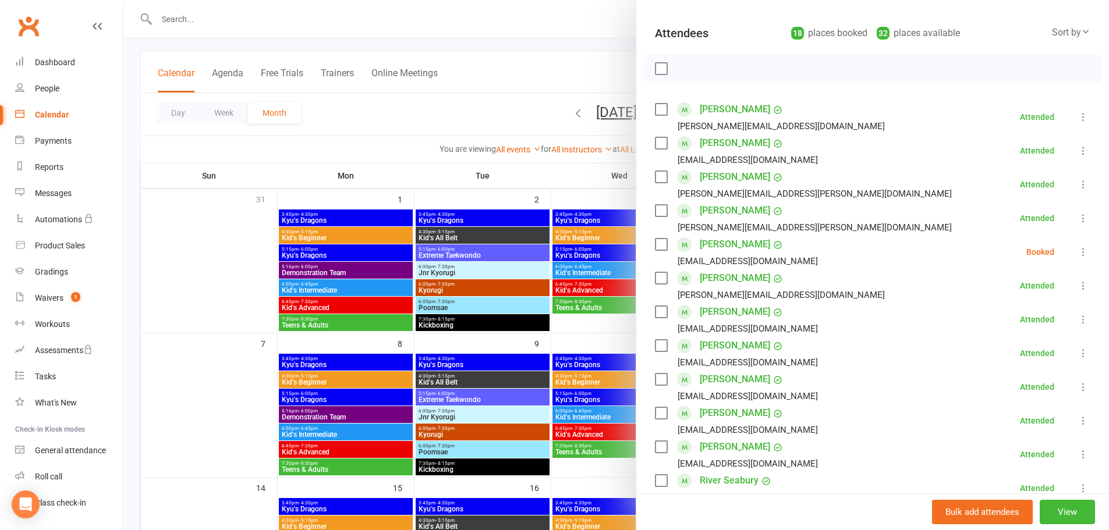
scroll to position [58, 0]
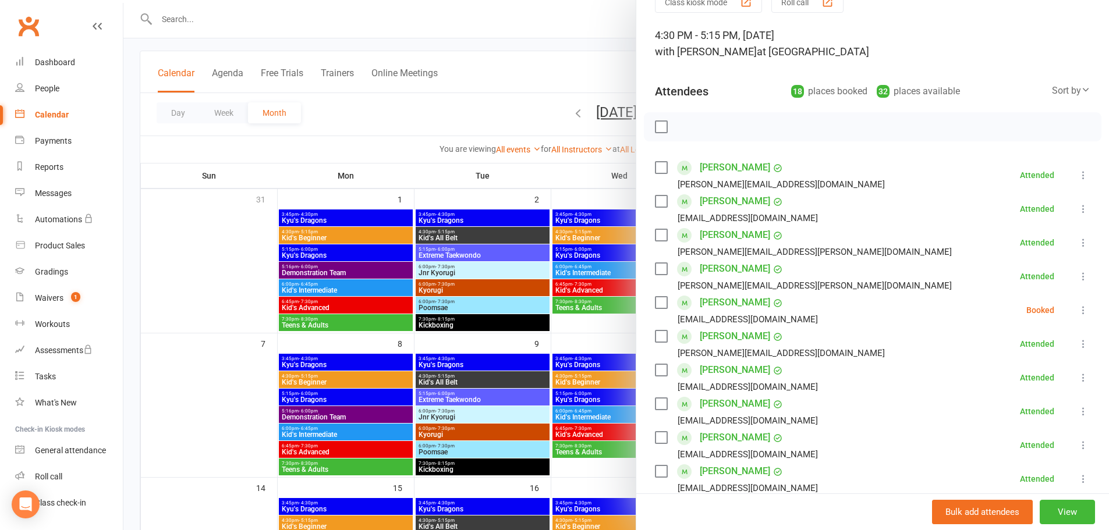
click at [235, 276] on div at bounding box center [615, 265] width 985 height 530
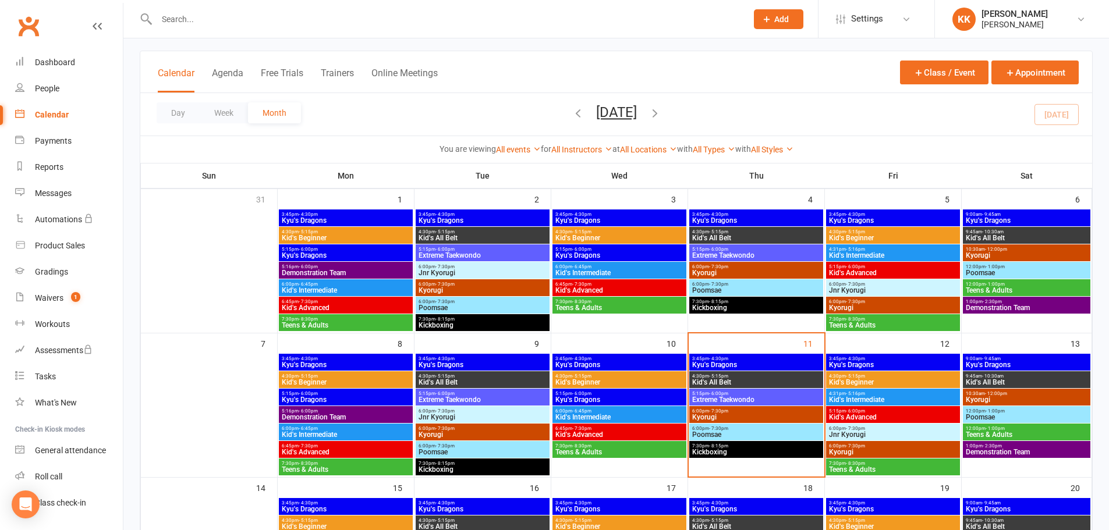
click at [750, 381] on span "Kid's All Belt" at bounding box center [755, 382] width 129 height 7
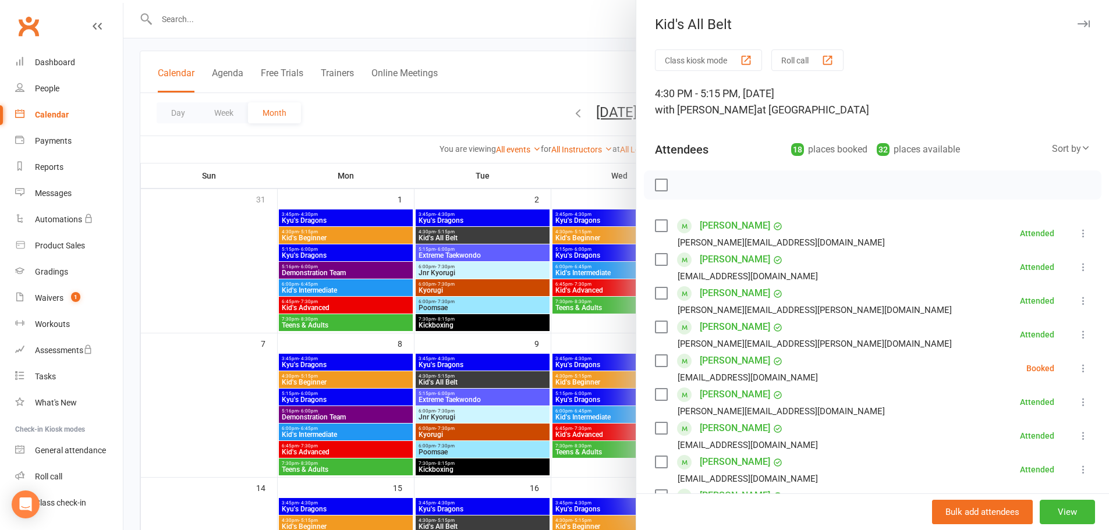
click at [226, 388] on div at bounding box center [615, 265] width 985 height 530
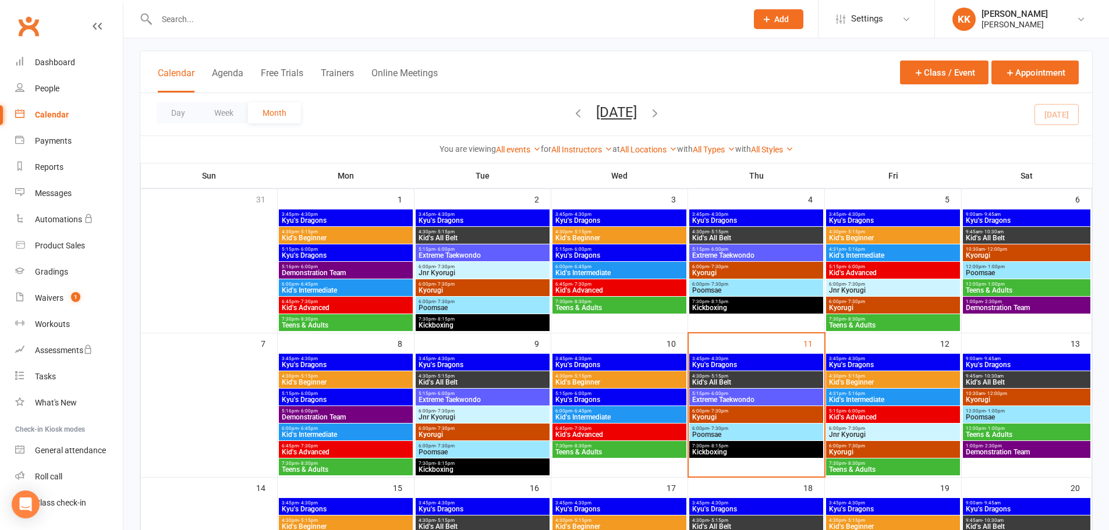
click at [738, 364] on span "Kyu's Dragons" at bounding box center [755, 364] width 129 height 7
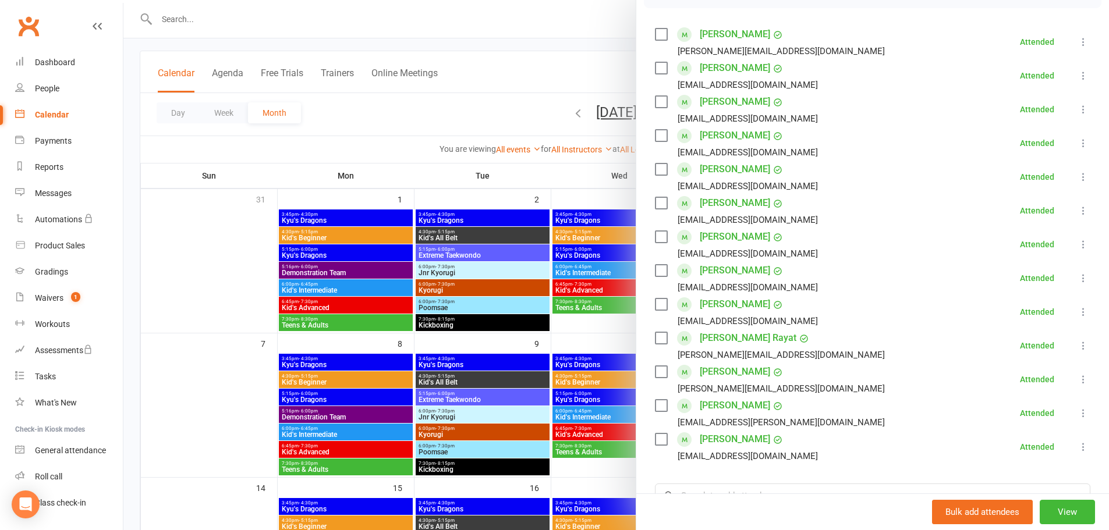
scroll to position [175, 0]
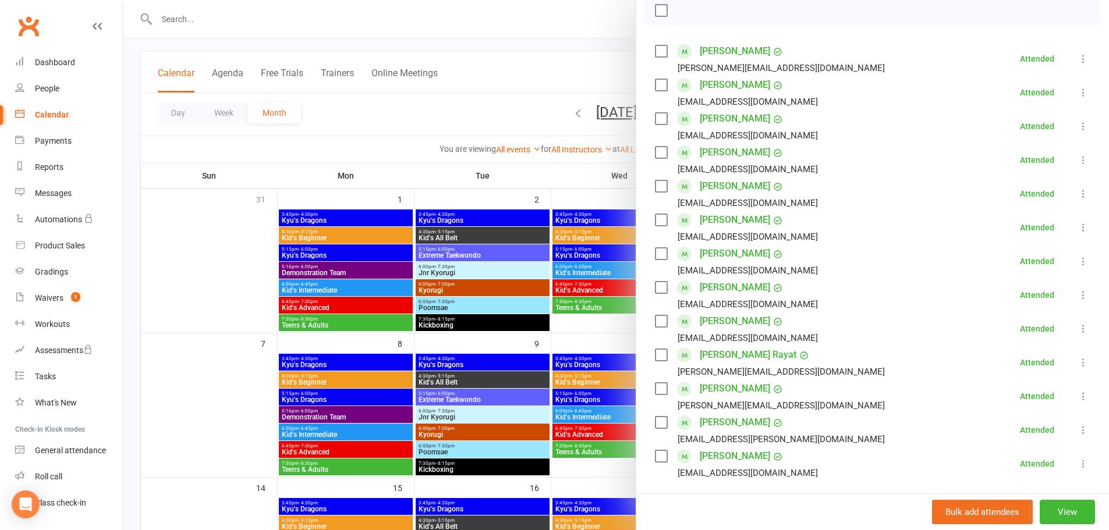
click at [231, 283] on div at bounding box center [615, 265] width 985 height 530
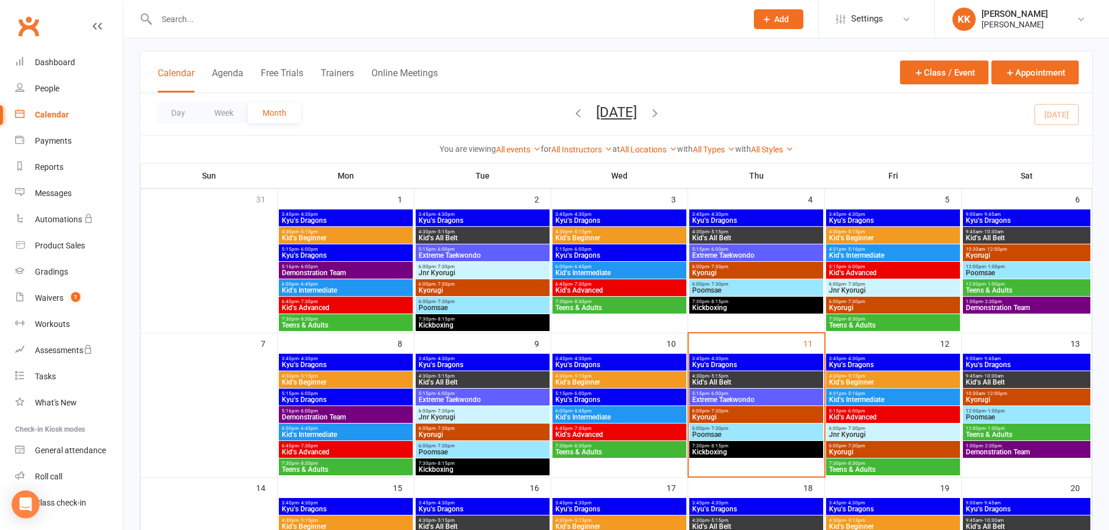
click at [756, 380] on span "Kid's All Belt" at bounding box center [755, 382] width 129 height 7
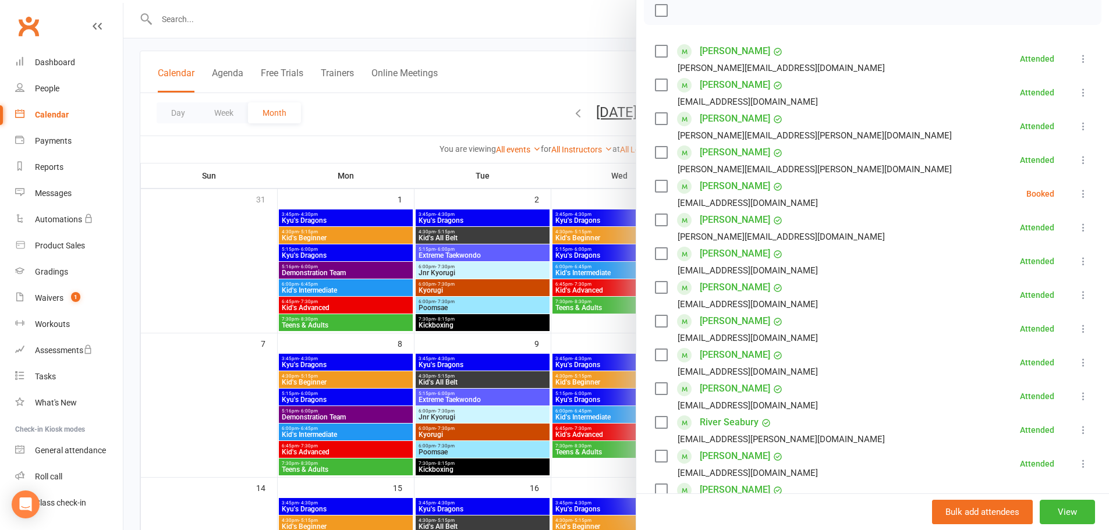
scroll to position [116, 0]
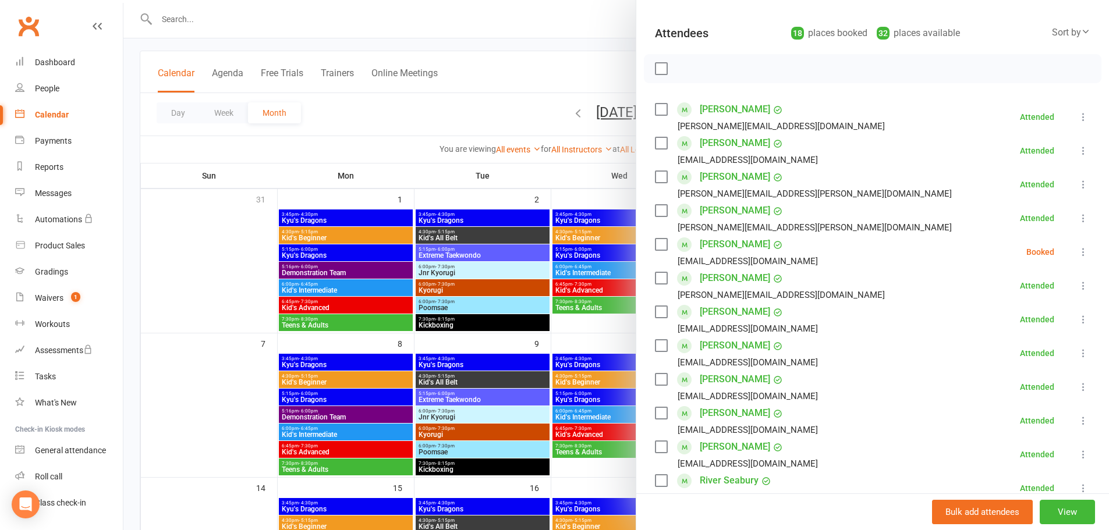
click at [237, 269] on div at bounding box center [615, 265] width 985 height 530
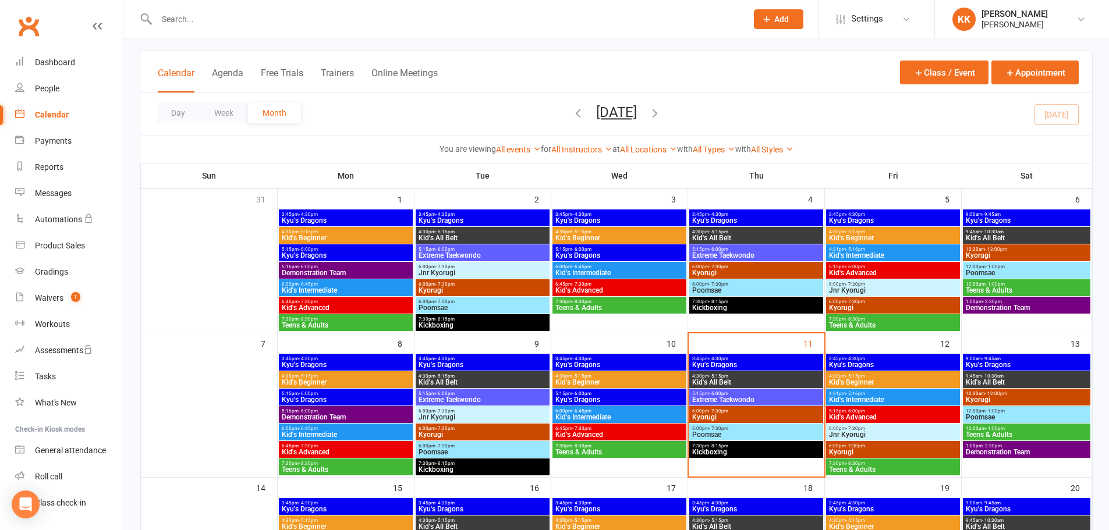
click at [751, 395] on span "5:15pm - 6:00pm" at bounding box center [755, 393] width 129 height 5
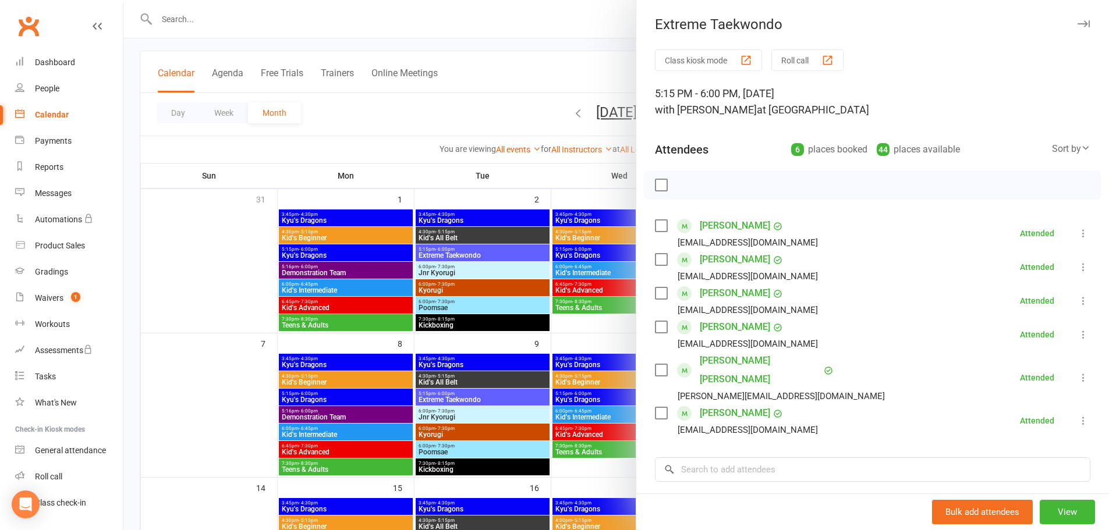
click at [239, 354] on div at bounding box center [615, 265] width 985 height 530
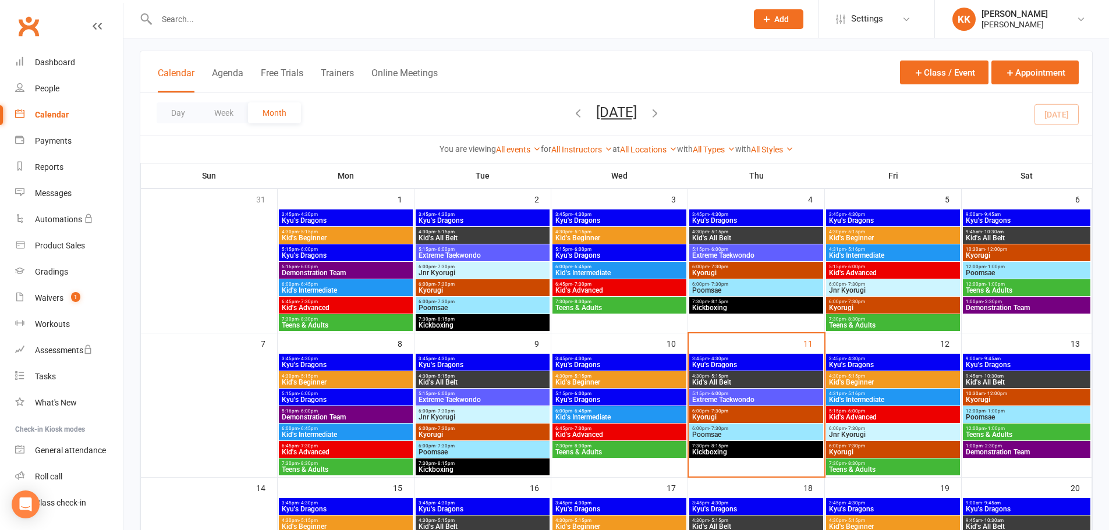
click at [737, 411] on span "6:00pm - 7:30pm" at bounding box center [755, 411] width 129 height 5
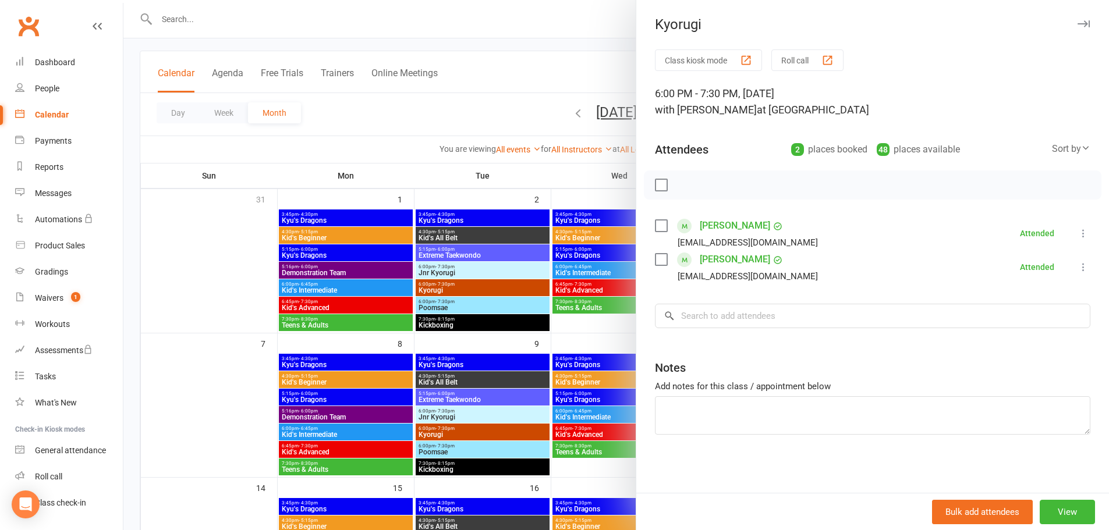
click at [211, 400] on div at bounding box center [615, 265] width 985 height 530
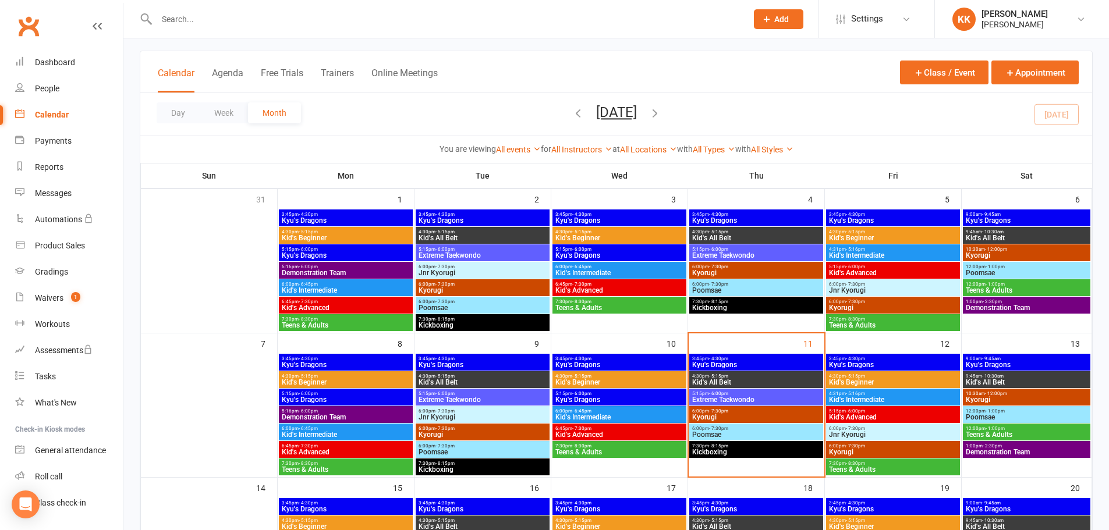
click at [747, 380] on span "Kid's All Belt" at bounding box center [755, 382] width 129 height 7
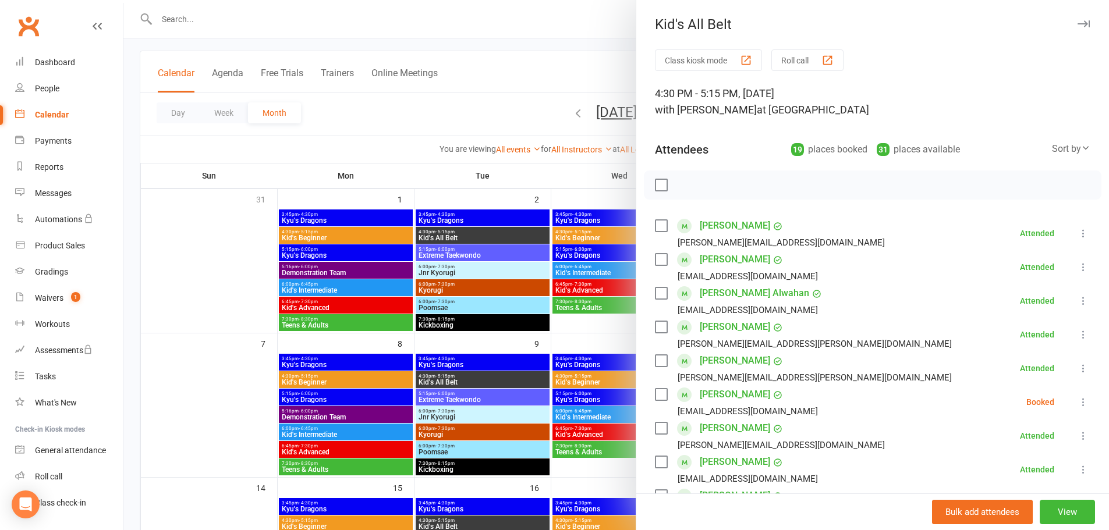
scroll to position [58, 0]
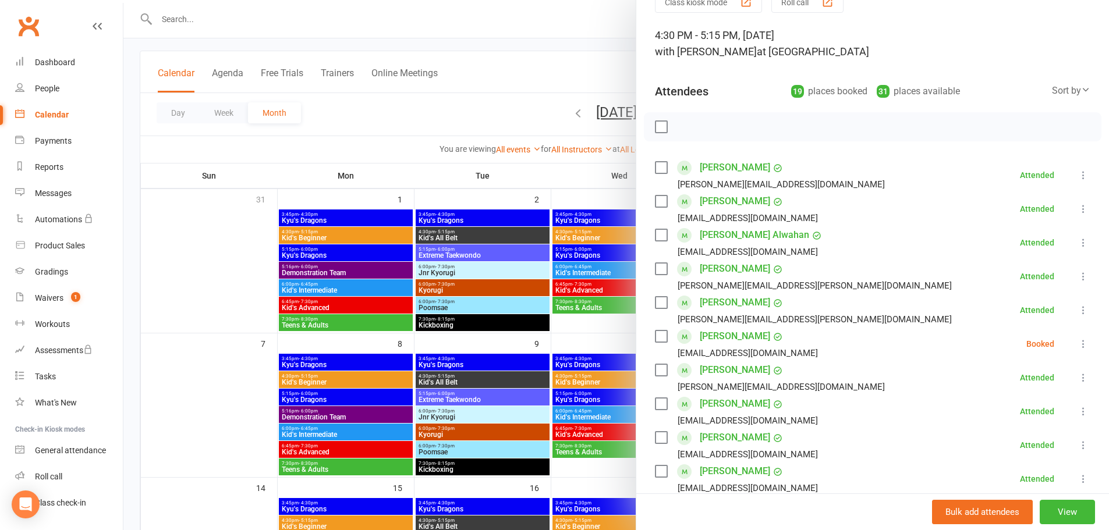
click at [1077, 343] on icon at bounding box center [1083, 344] width 12 height 12
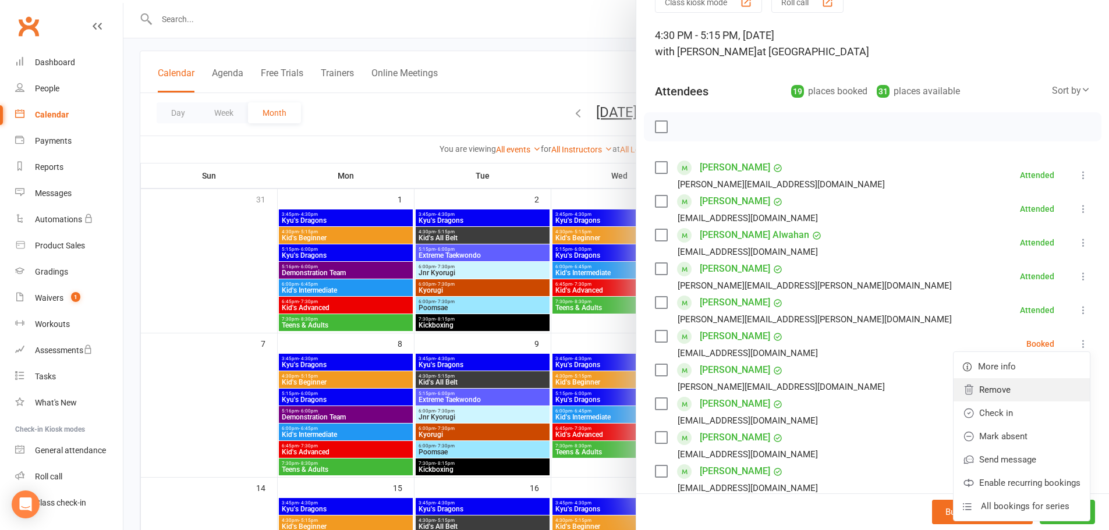
click at [971, 389] on link "Remove" at bounding box center [1021, 389] width 136 height 23
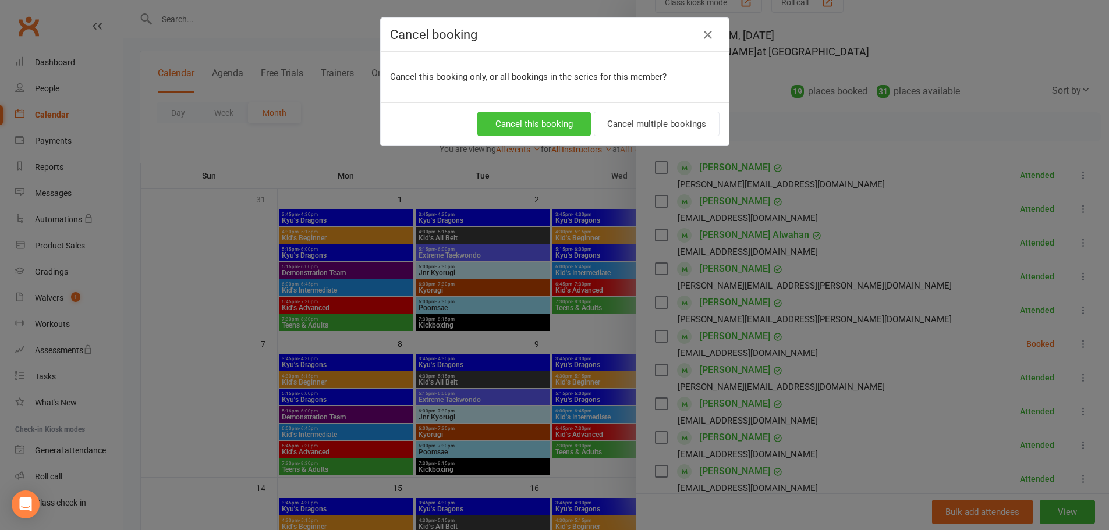
click at [517, 120] on button "Cancel this booking" at bounding box center [533, 124] width 113 height 24
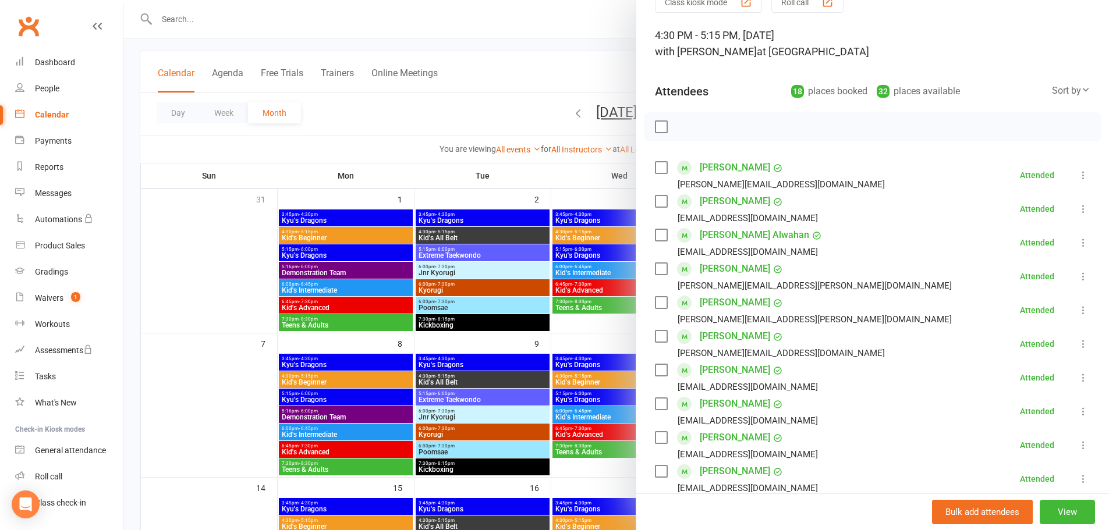
click at [233, 306] on div at bounding box center [615, 265] width 985 height 530
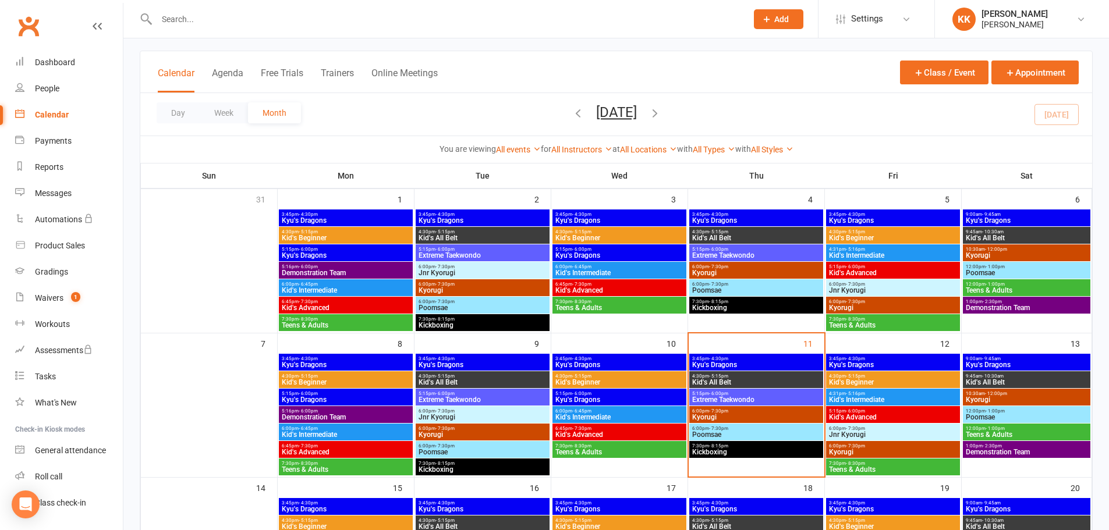
click at [776, 394] on span "5:15pm - 6:00pm" at bounding box center [755, 393] width 129 height 5
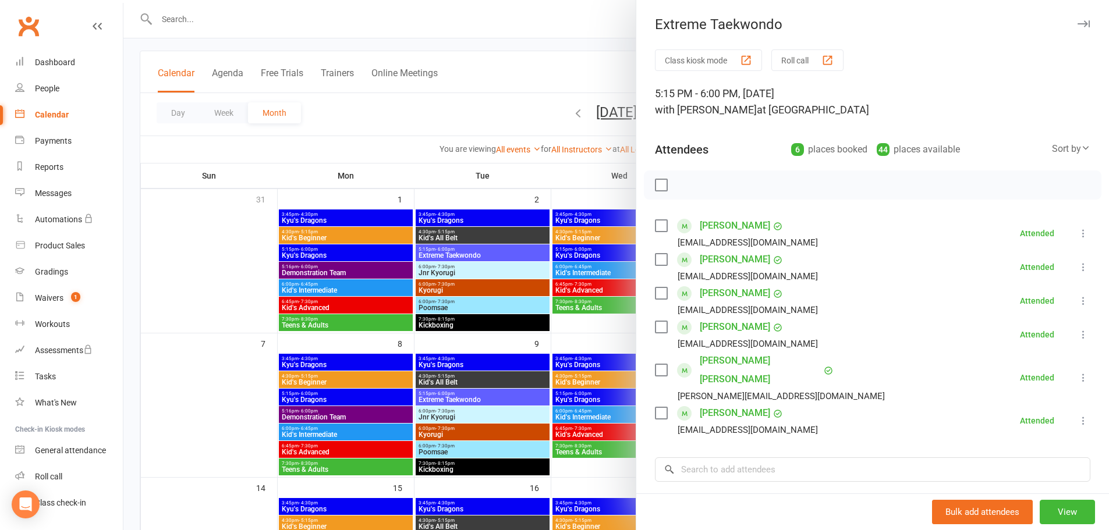
click at [194, 381] on div at bounding box center [615, 265] width 985 height 530
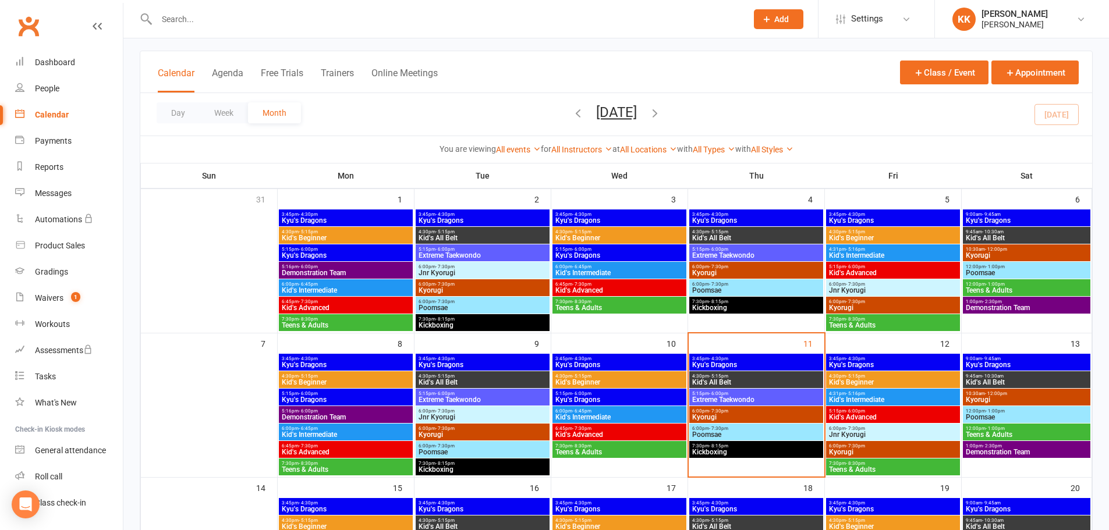
click at [753, 380] on span "Kid's All Belt" at bounding box center [755, 382] width 129 height 7
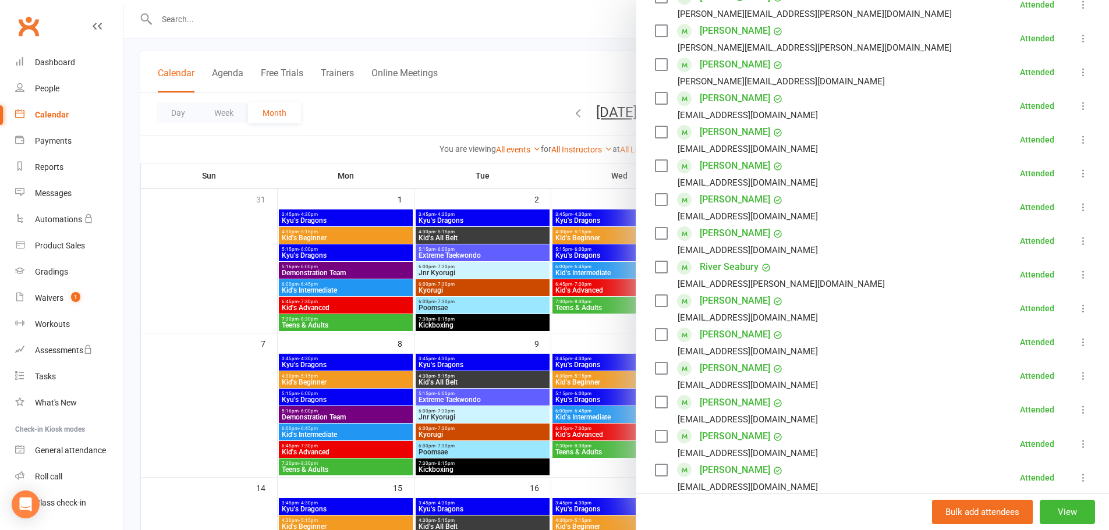
scroll to position [349, 0]
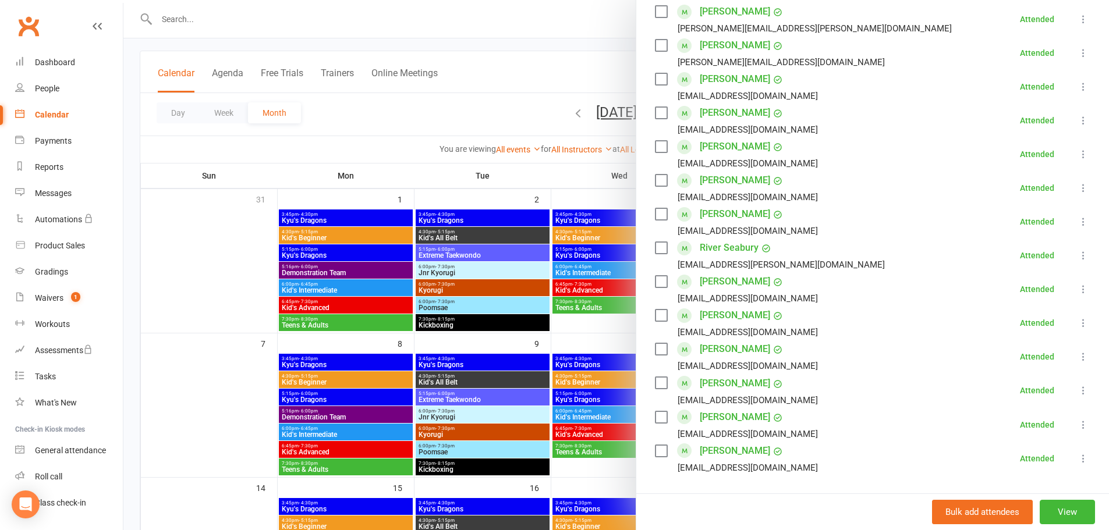
click at [219, 379] on div at bounding box center [615, 265] width 985 height 530
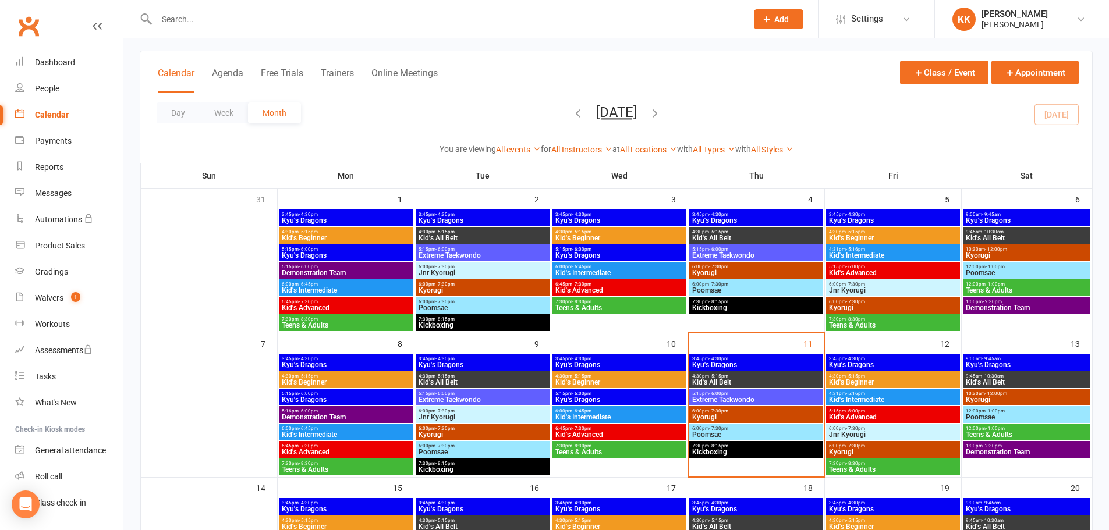
click at [770, 377] on span "4:30pm - 5:15pm" at bounding box center [755, 376] width 129 height 5
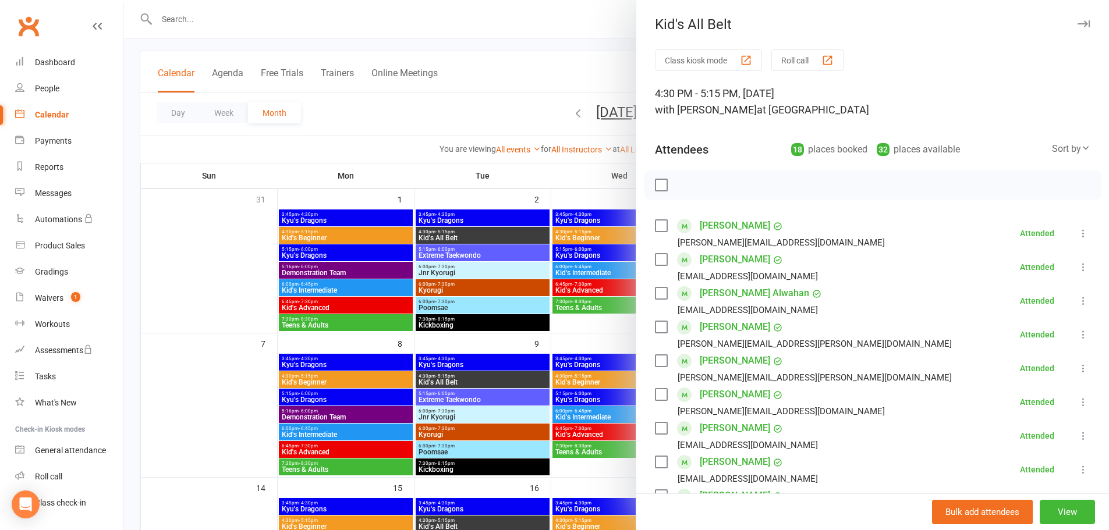
click at [223, 275] on div at bounding box center [615, 265] width 985 height 530
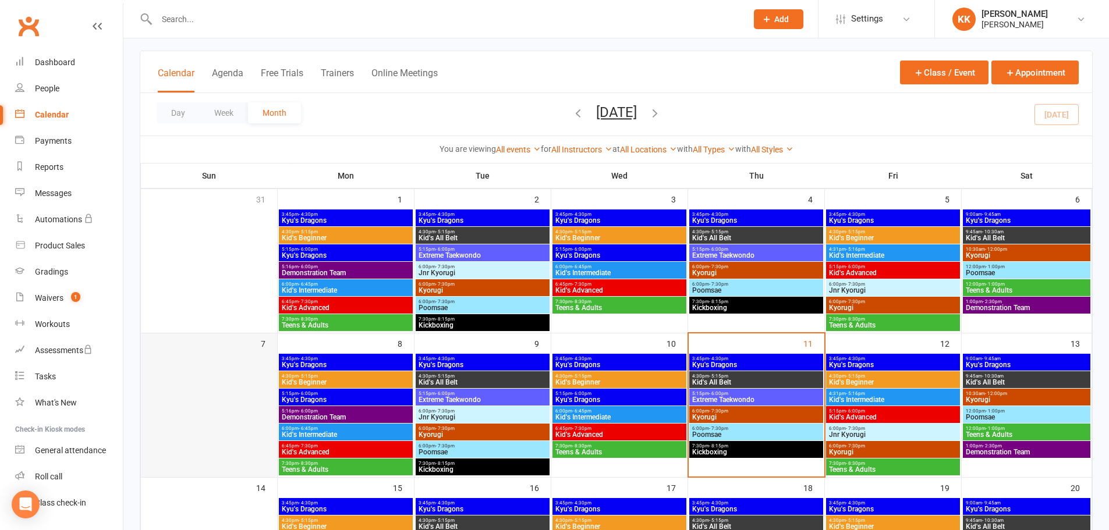
click at [214, 434] on div at bounding box center [209, 415] width 134 height 122
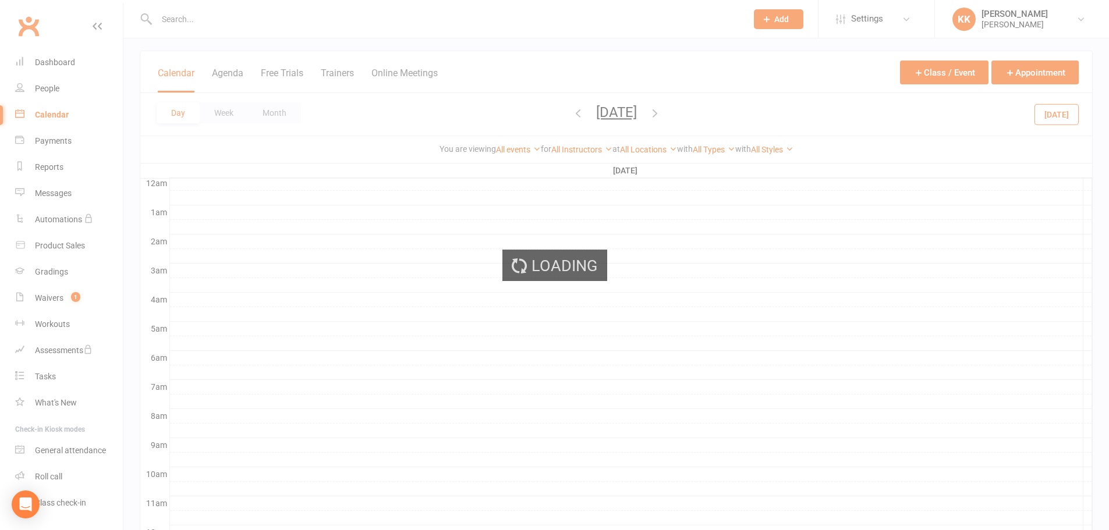
scroll to position [0, 0]
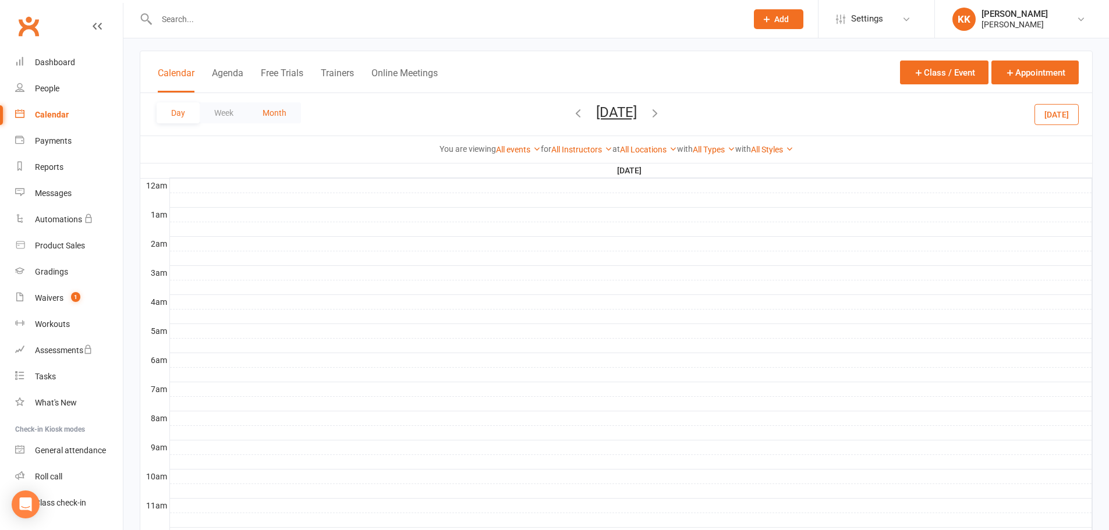
click at [272, 110] on button "Month" at bounding box center [274, 112] width 53 height 21
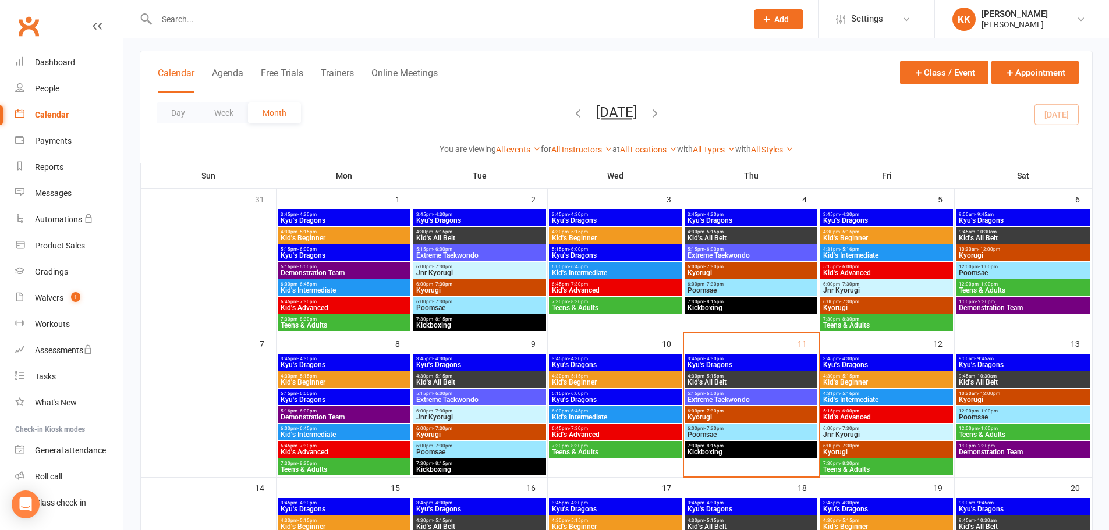
click at [768, 380] on span "Kid's All Belt" at bounding box center [751, 382] width 128 height 7
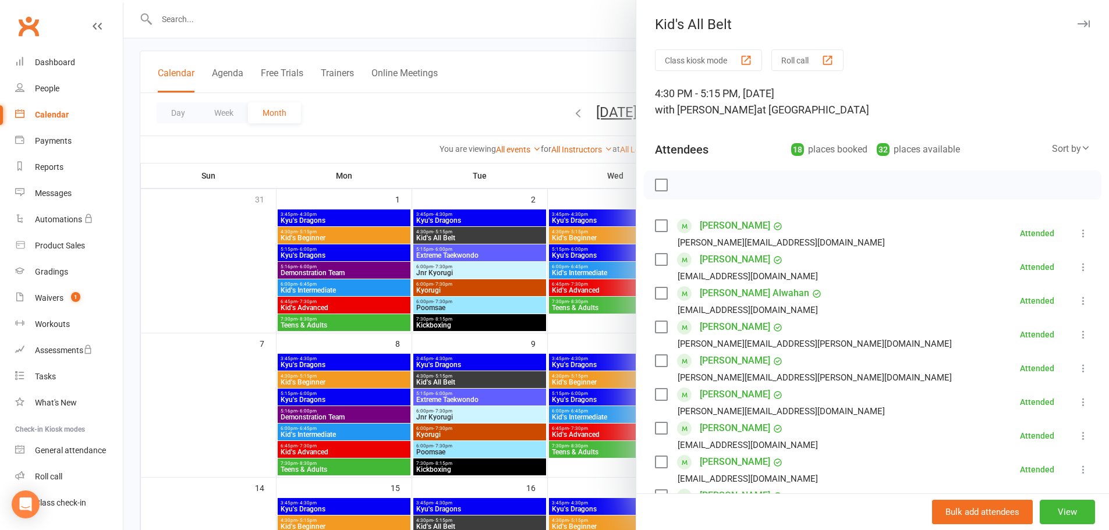
click at [233, 374] on div at bounding box center [615, 265] width 985 height 530
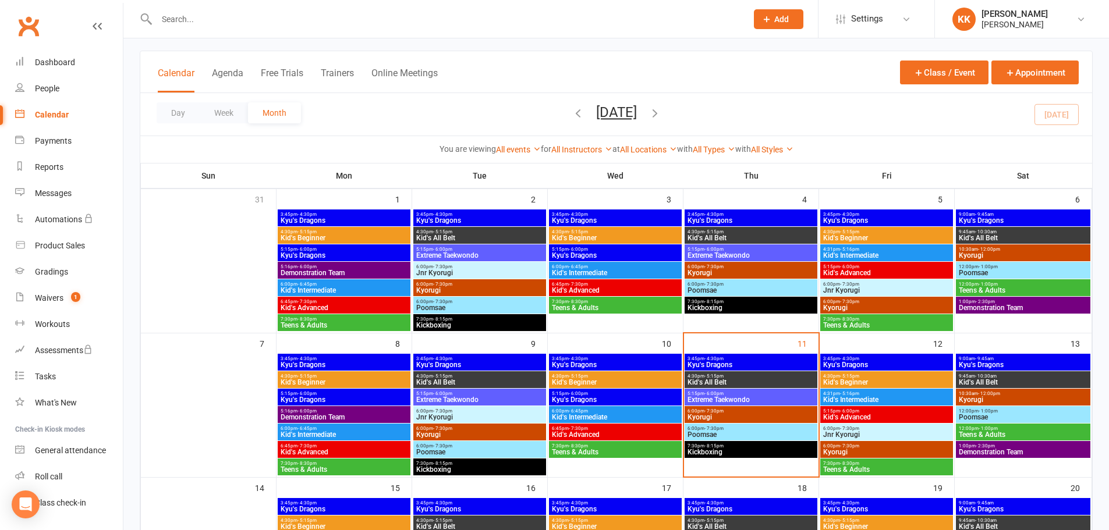
click at [734, 396] on span "Extreme Taekwondo" at bounding box center [751, 399] width 128 height 7
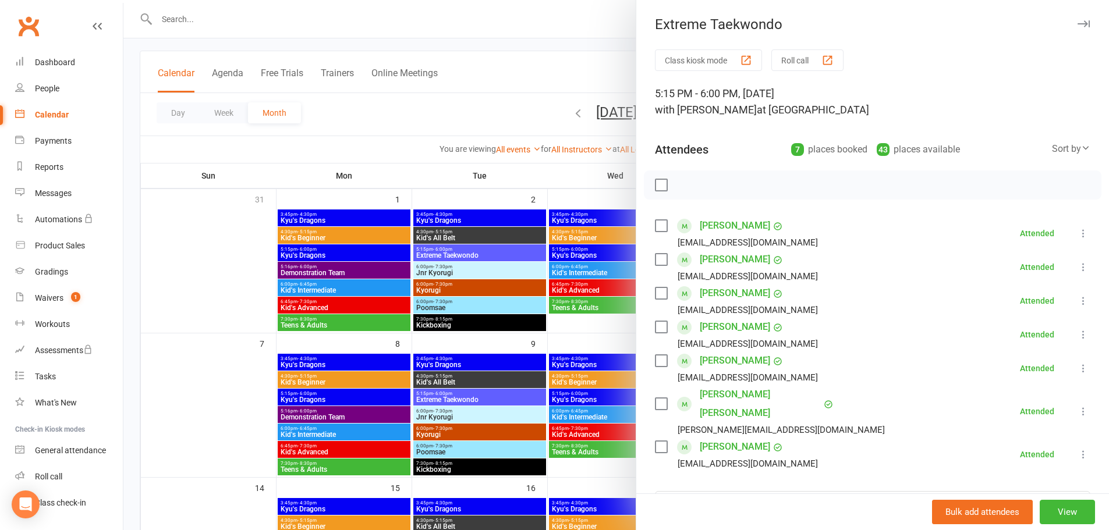
click at [225, 374] on div at bounding box center [615, 265] width 985 height 530
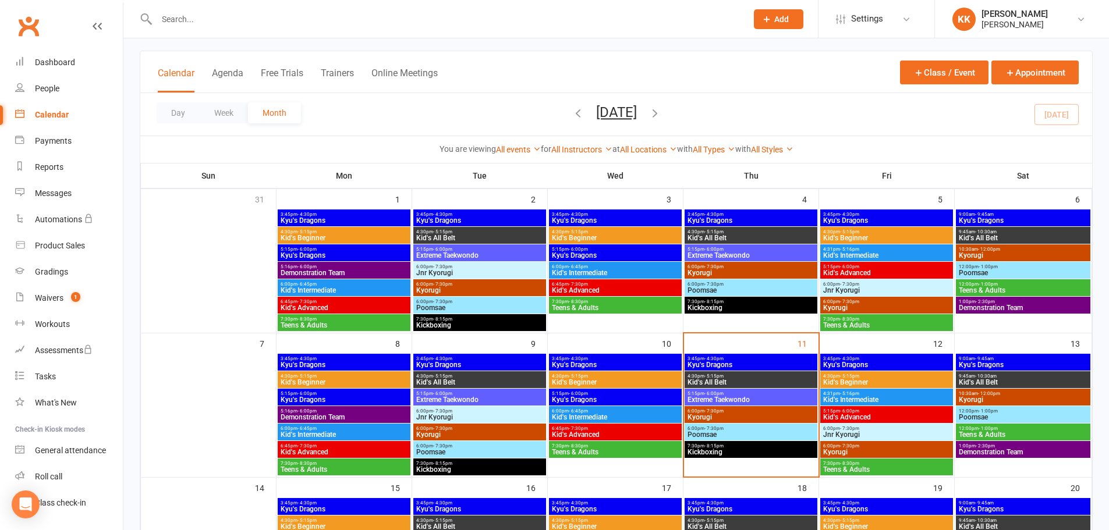
click at [777, 389] on div "5:15pm - 6:00pm Extreme Taekwondo" at bounding box center [750, 397] width 133 height 17
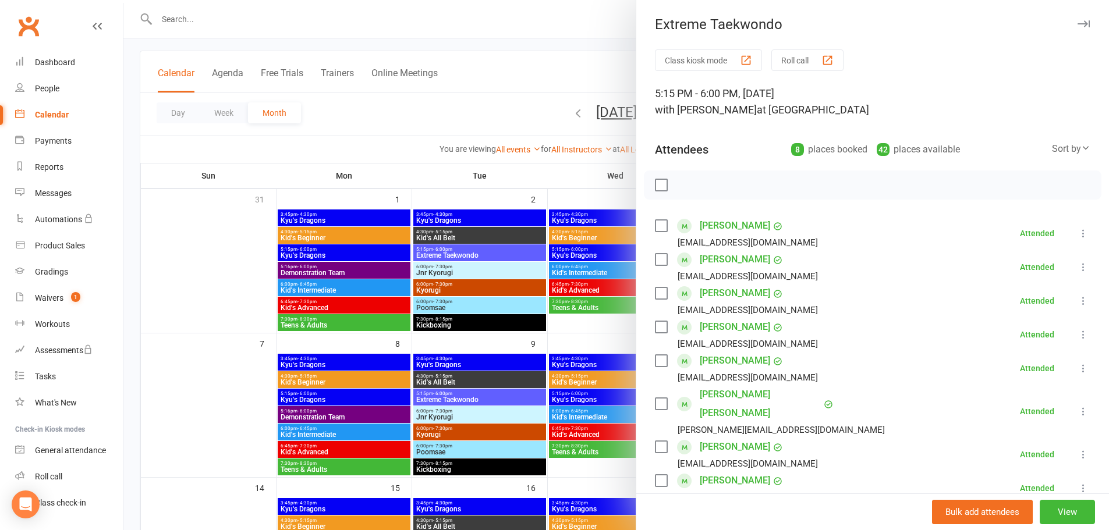
click at [208, 394] on div at bounding box center [615, 265] width 985 height 530
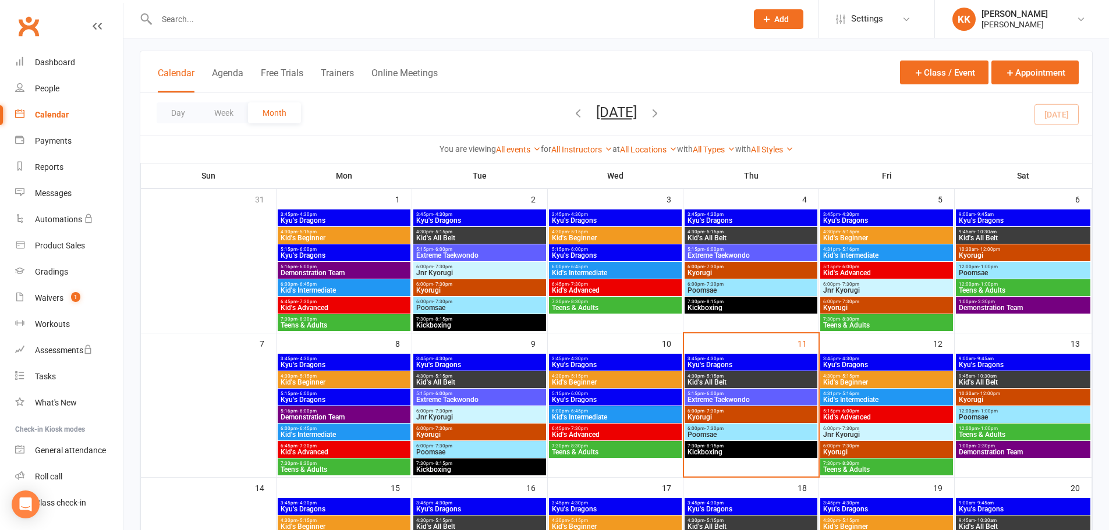
click at [720, 400] on span "Extreme Taekwondo" at bounding box center [751, 399] width 128 height 7
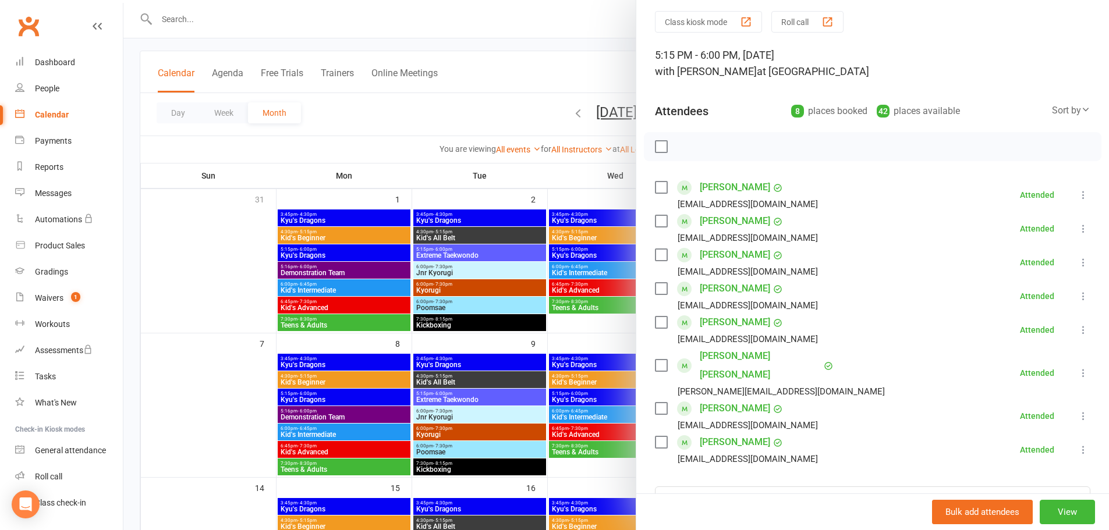
scroll to position [58, 0]
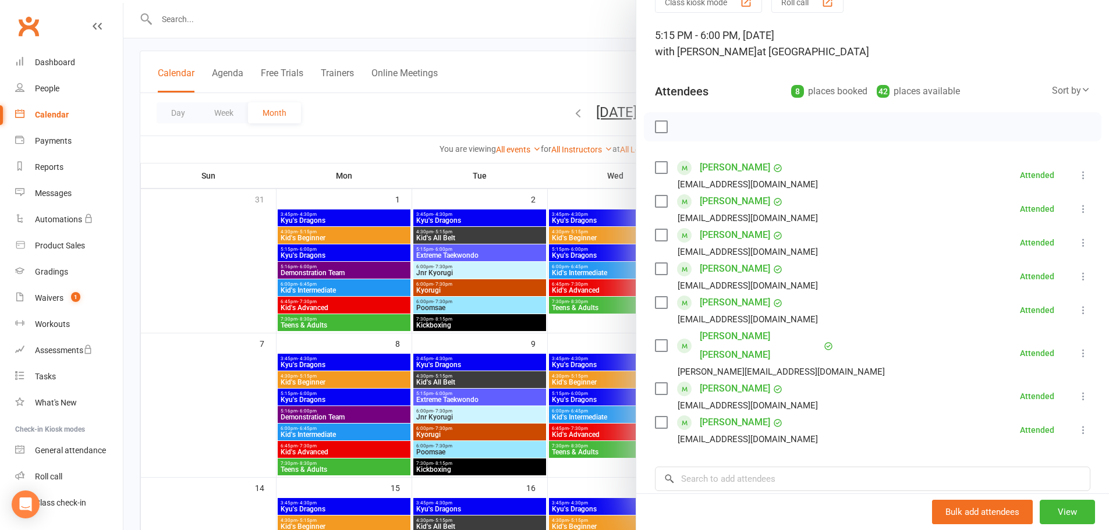
click at [215, 345] on div at bounding box center [615, 265] width 985 height 530
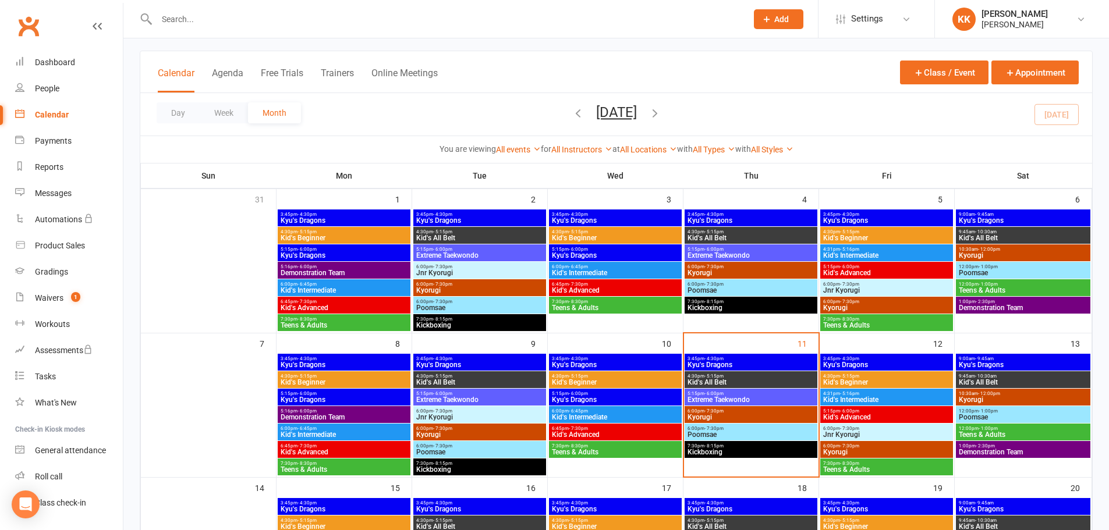
click at [784, 397] on span "Extreme Taekwondo" at bounding box center [751, 399] width 128 height 7
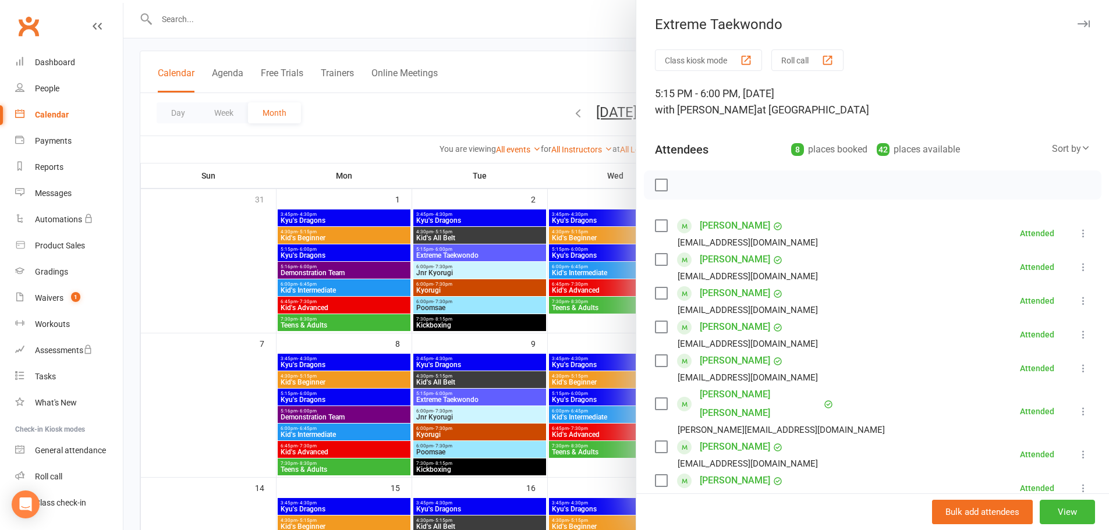
click at [234, 272] on div at bounding box center [615, 265] width 985 height 530
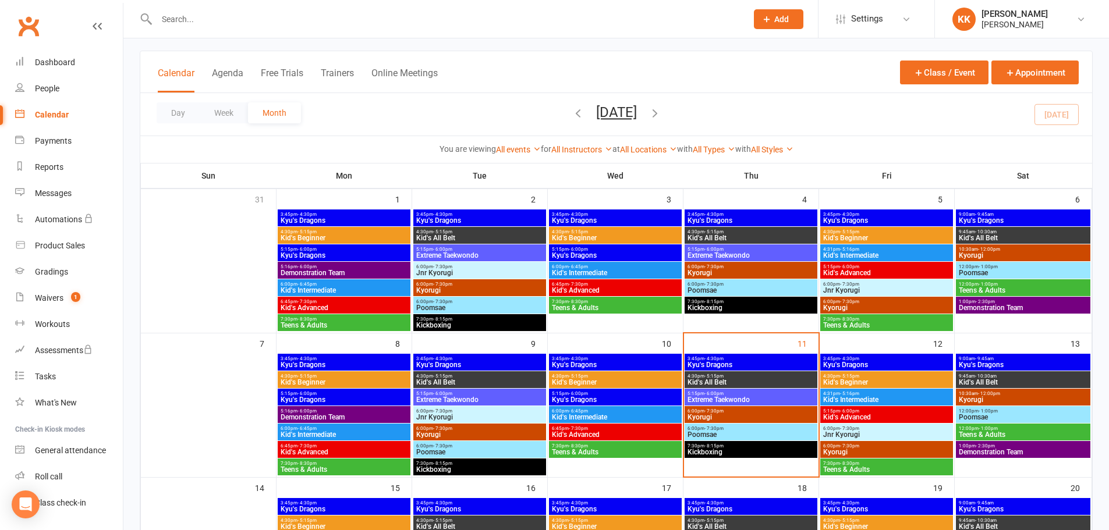
click at [772, 358] on span "3:45pm - 4:30pm" at bounding box center [751, 358] width 128 height 5
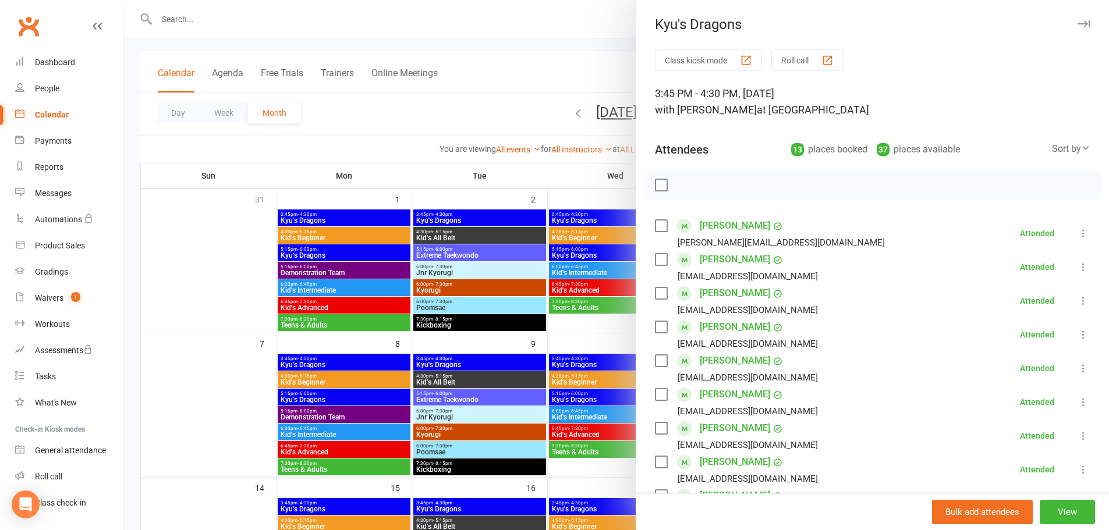
click at [207, 282] on div at bounding box center [615, 265] width 985 height 530
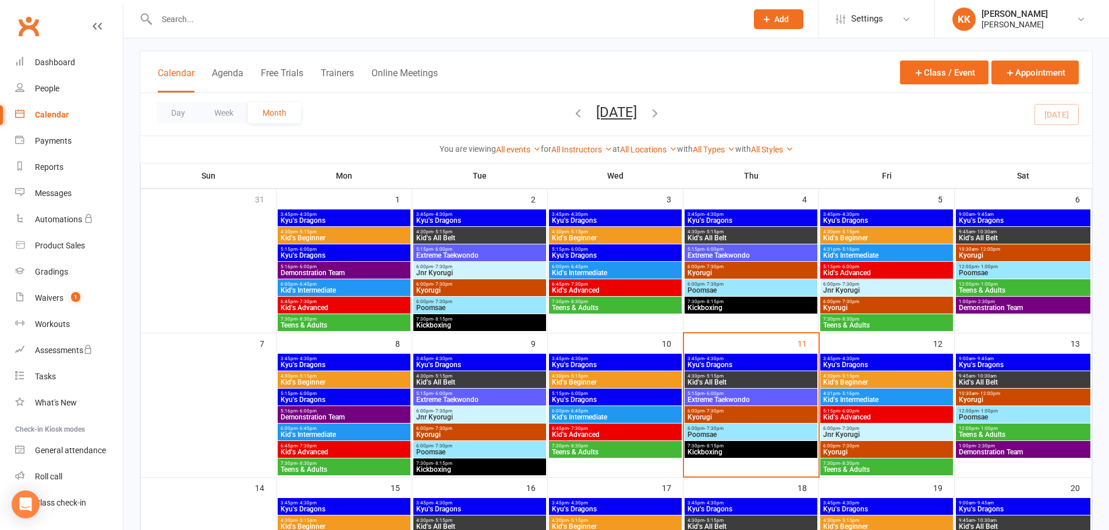
click at [747, 393] on span "5:15pm - 6:00pm" at bounding box center [751, 393] width 128 height 5
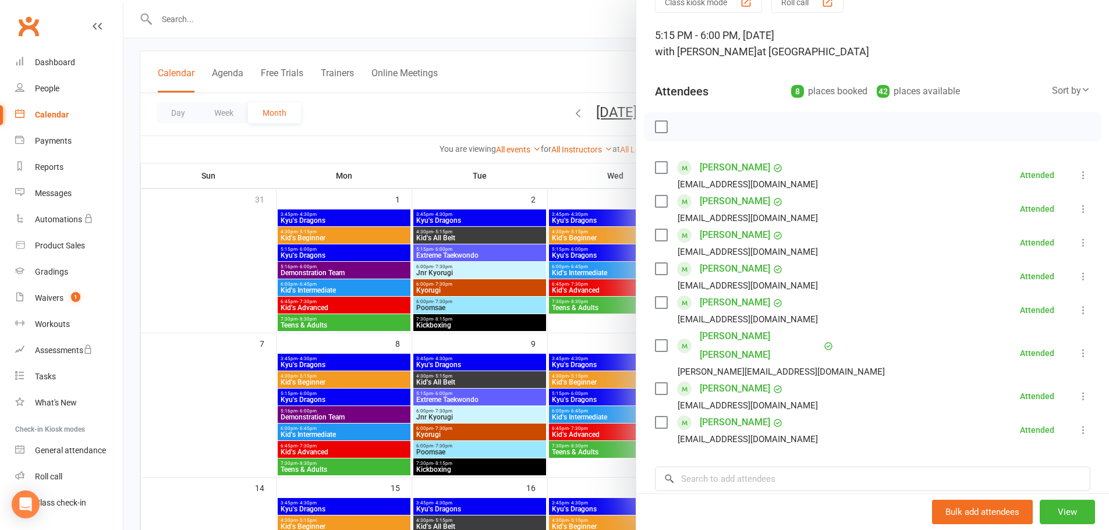
click at [232, 264] on div at bounding box center [615, 265] width 985 height 530
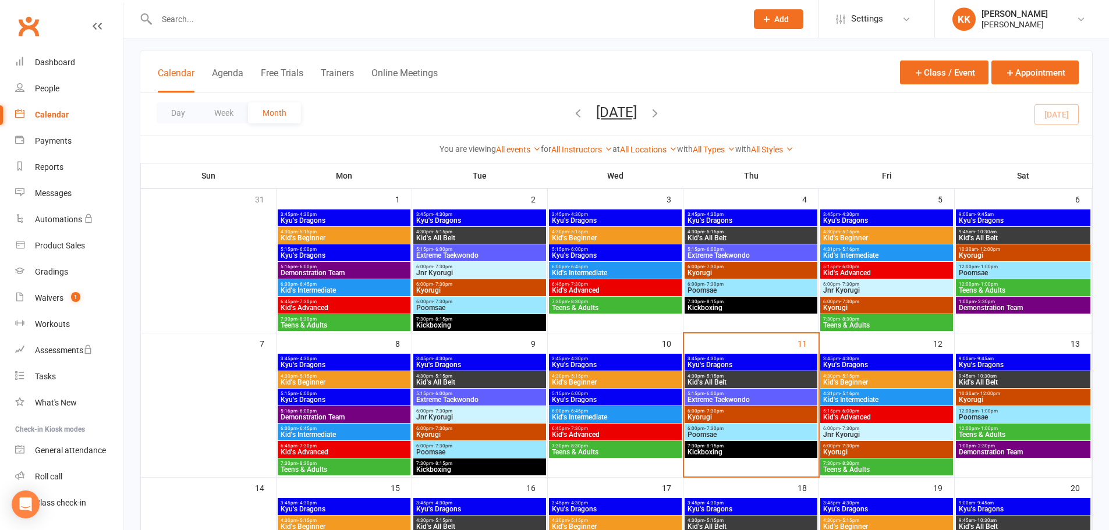
click at [249, 19] on input "text" at bounding box center [445, 19] width 585 height 16
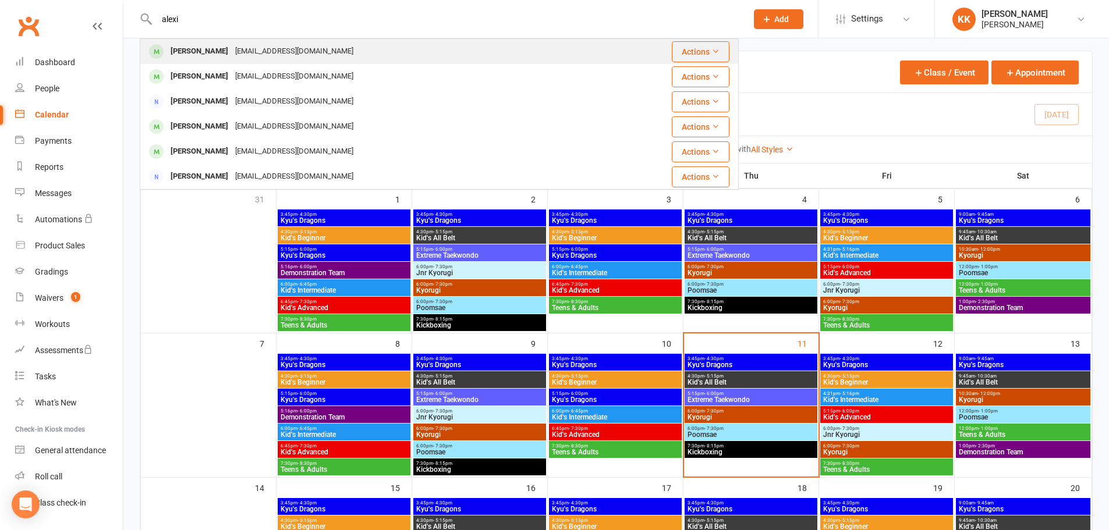
type input "alexi"
click at [243, 42] on div "[PERSON_NAME] [EMAIL_ADDRESS][DOMAIN_NAME]" at bounding box center [370, 52] width 458 height 24
